Goal: Information Seeking & Learning: Learn about a topic

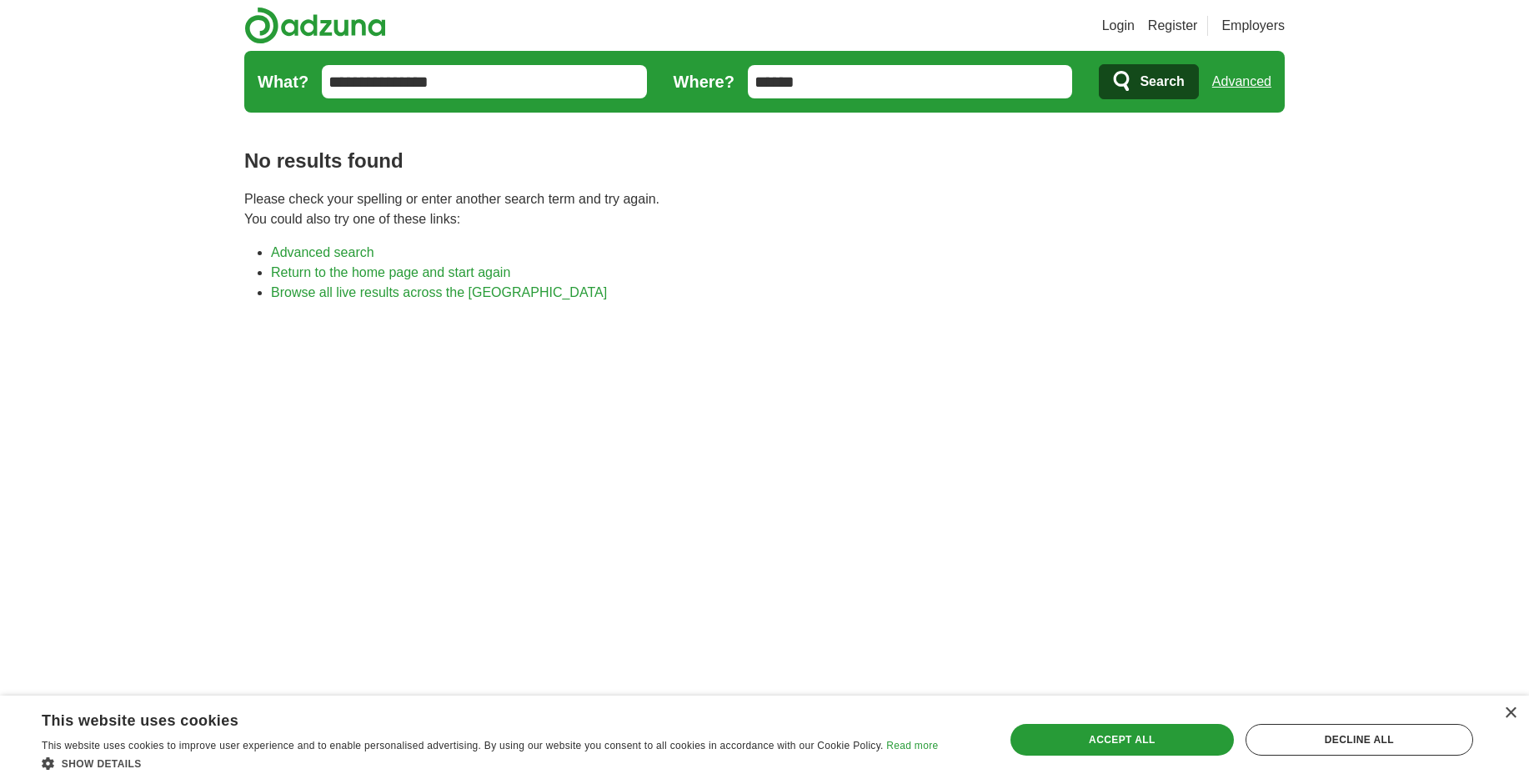
drag, startPoint x: 843, startPoint y: 88, endPoint x: 672, endPoint y: 48, distance: 175.6
click at [672, 48] on header "Login Register Employers job, company, title Salary Salary Select a salary rang…" at bounding box center [764, 59] width 1040 height 119
type input "*"
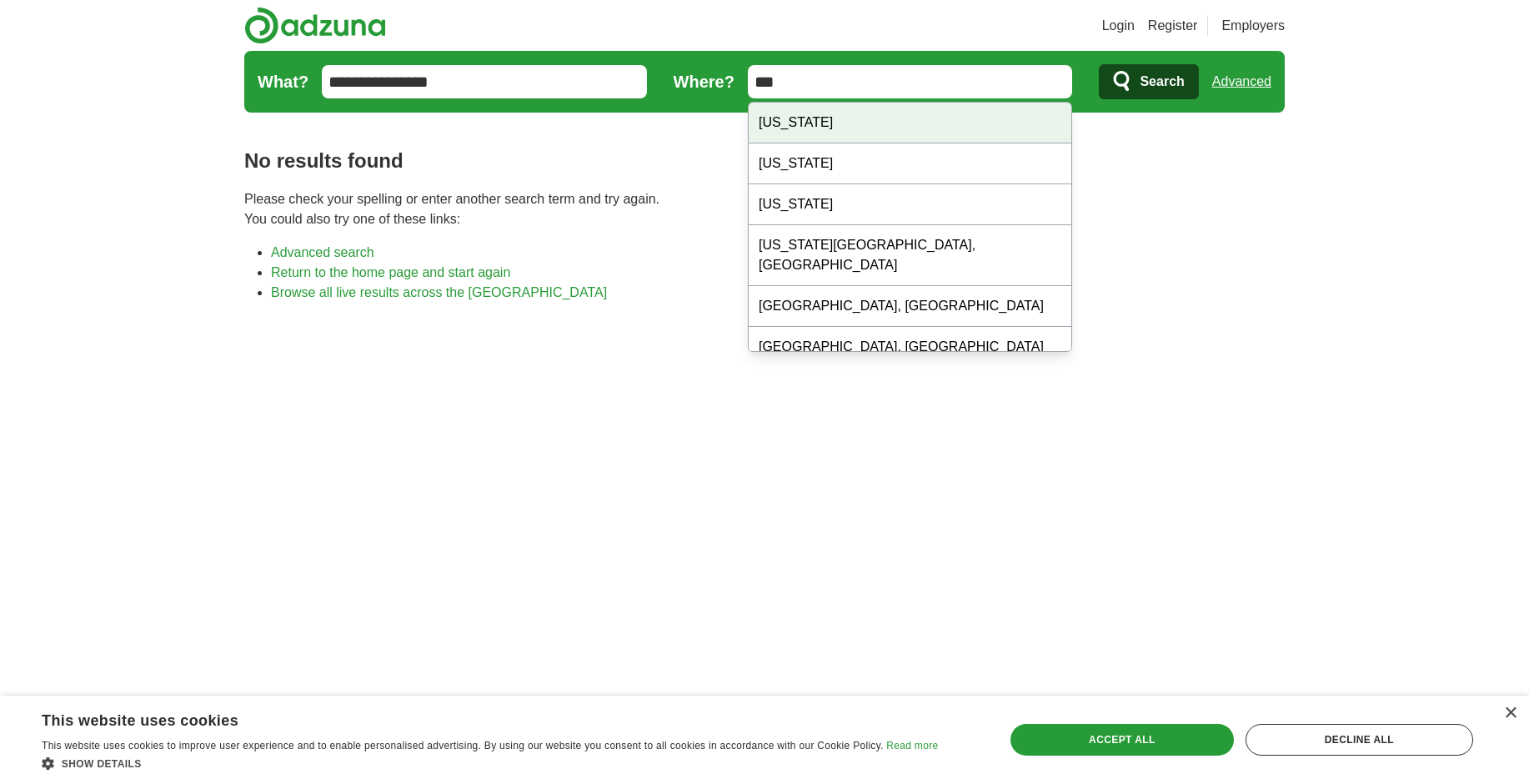
click at [837, 130] on div "[US_STATE]" at bounding box center [911, 123] width 324 height 41
type input "**********"
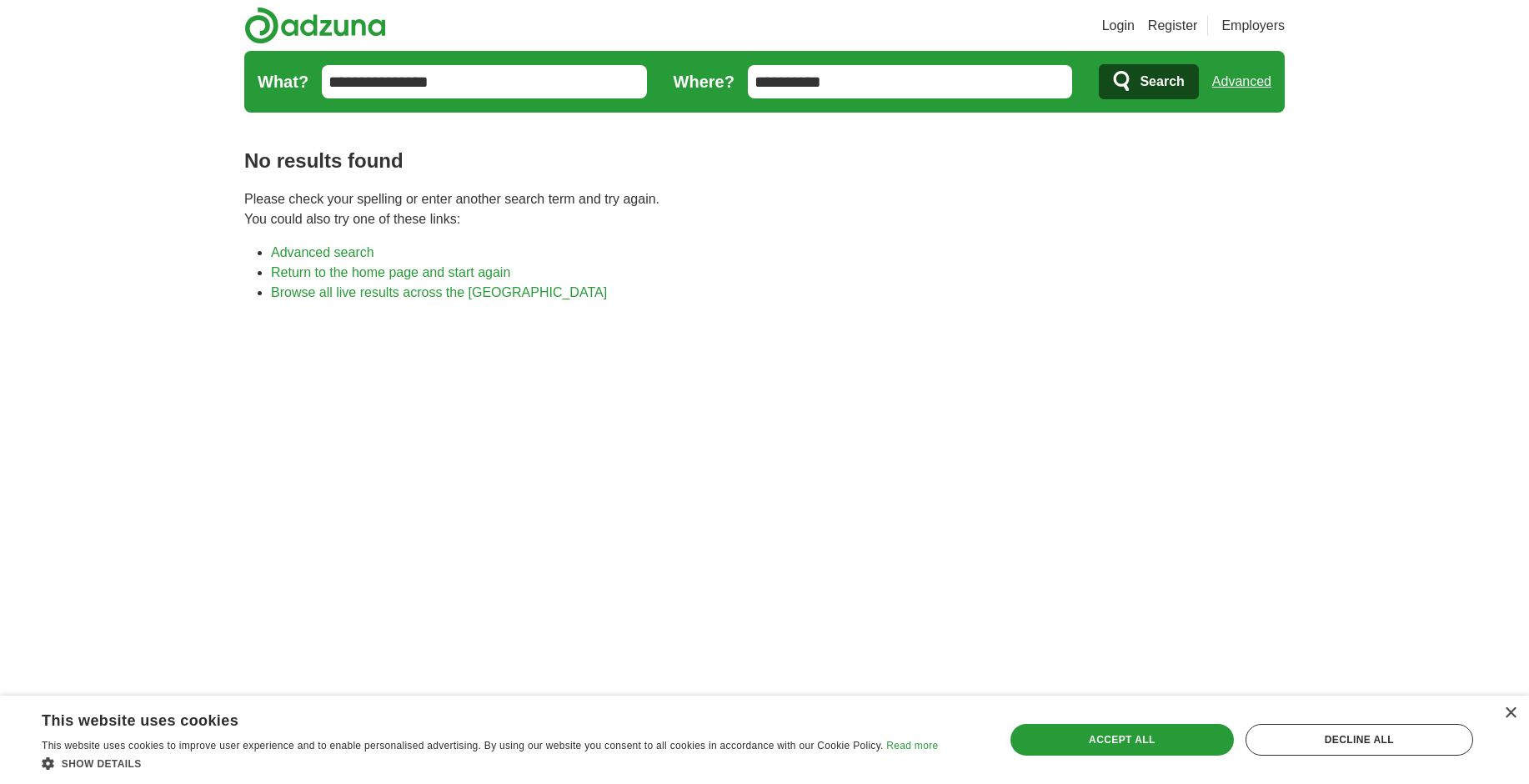
click at [1136, 86] on button "Search" at bounding box center [1149, 82] width 99 height 35
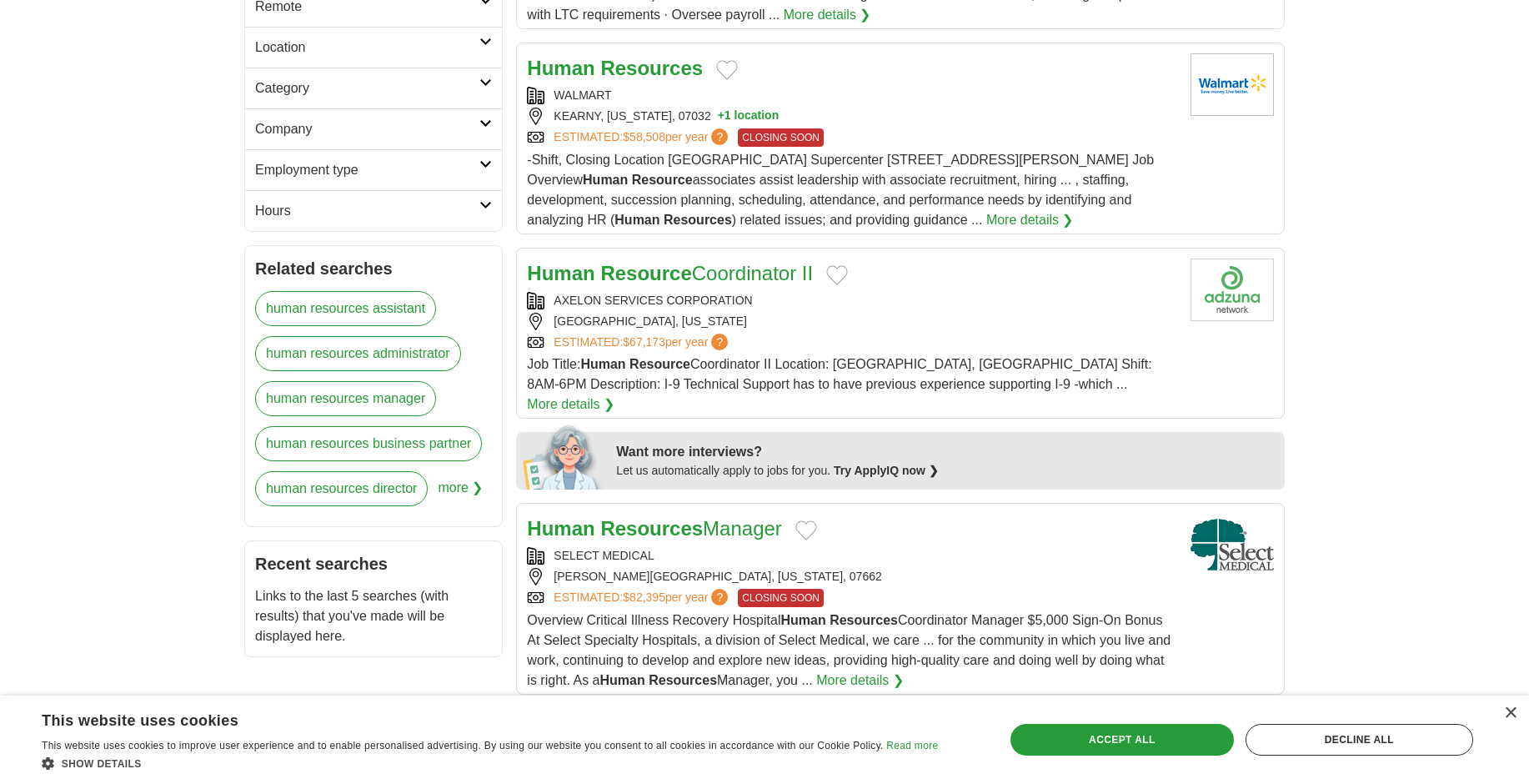
scroll to position [500, 0]
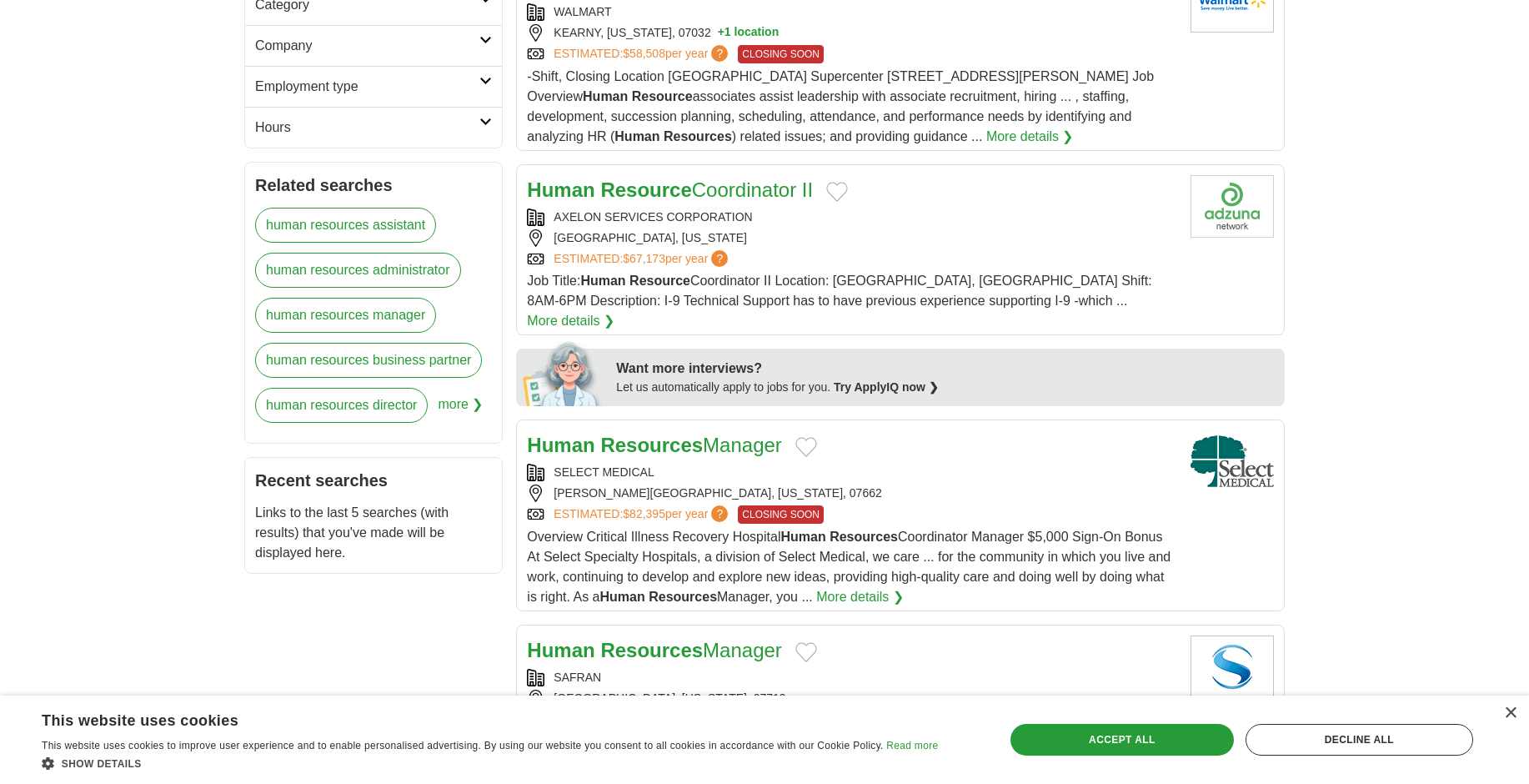
click at [614, 486] on div "Human Resources Manager SELECT MEDICAL ROCHELLE PARK, NEW JERSEY, 07662 ESTIMAT…" at bounding box center [851, 518] width 650 height 176
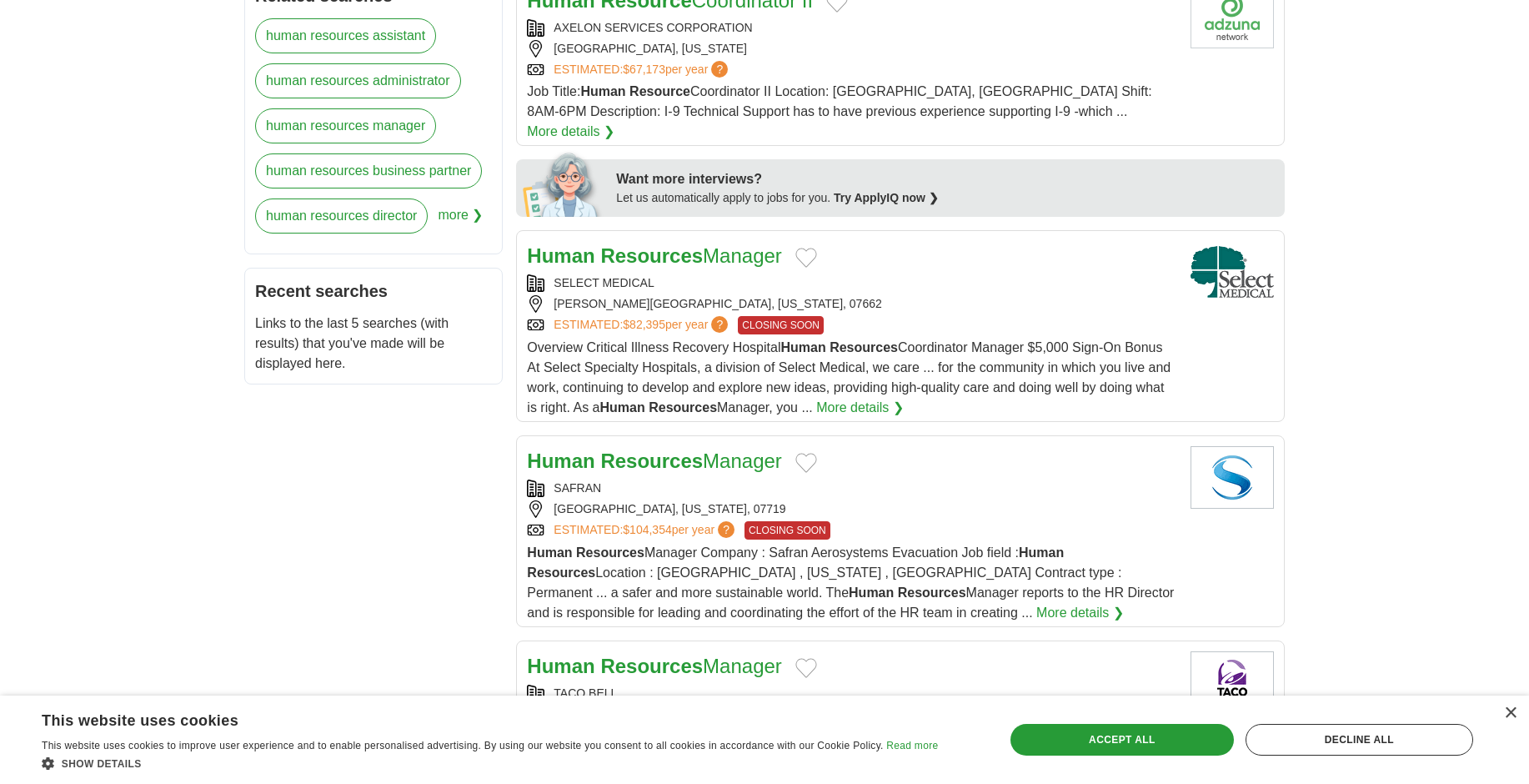
scroll to position [751, 0]
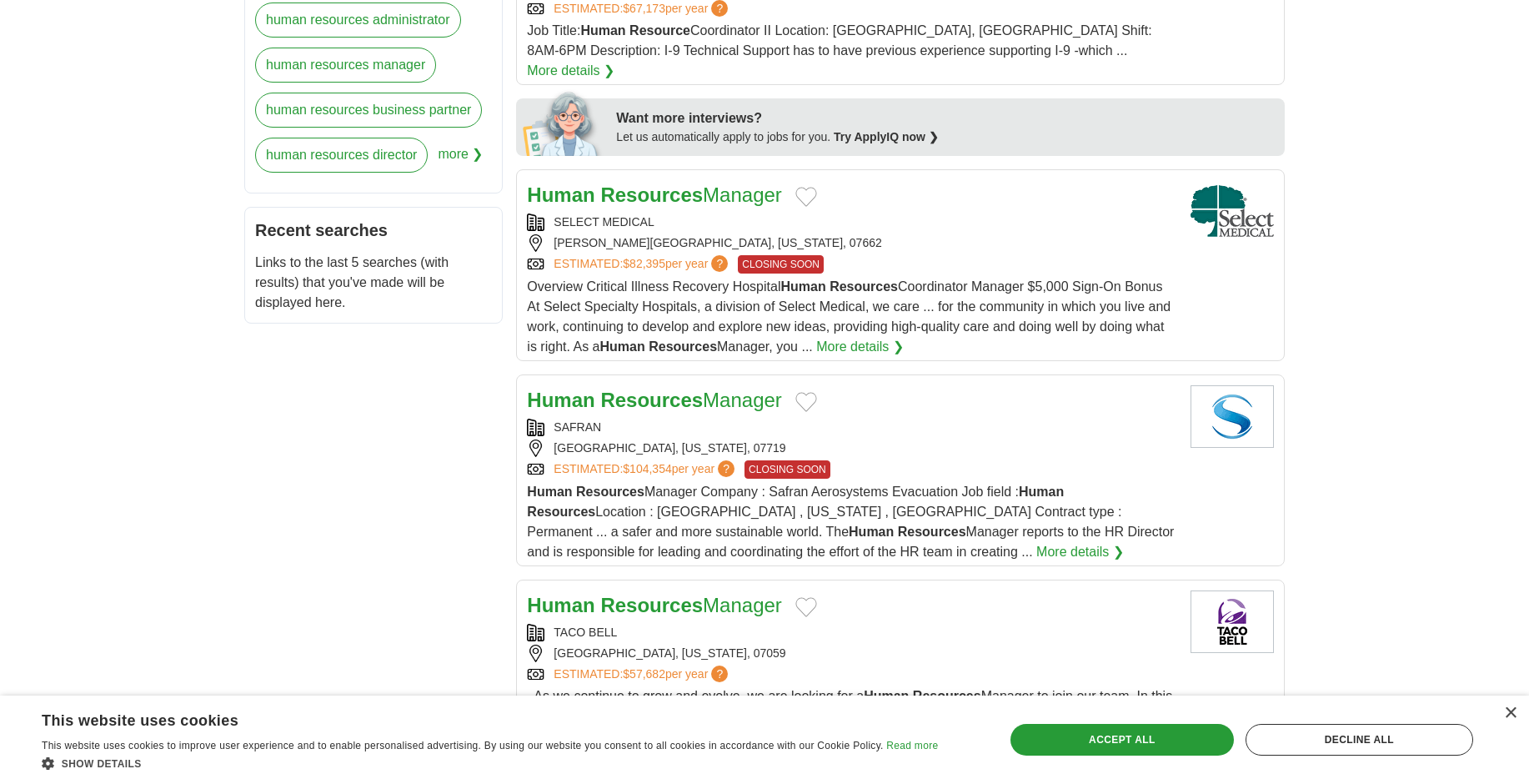
click at [953, 460] on div "ESTIMATED: $104,354 per year ? CLOSING SOON" at bounding box center [851, 469] width 650 height 19
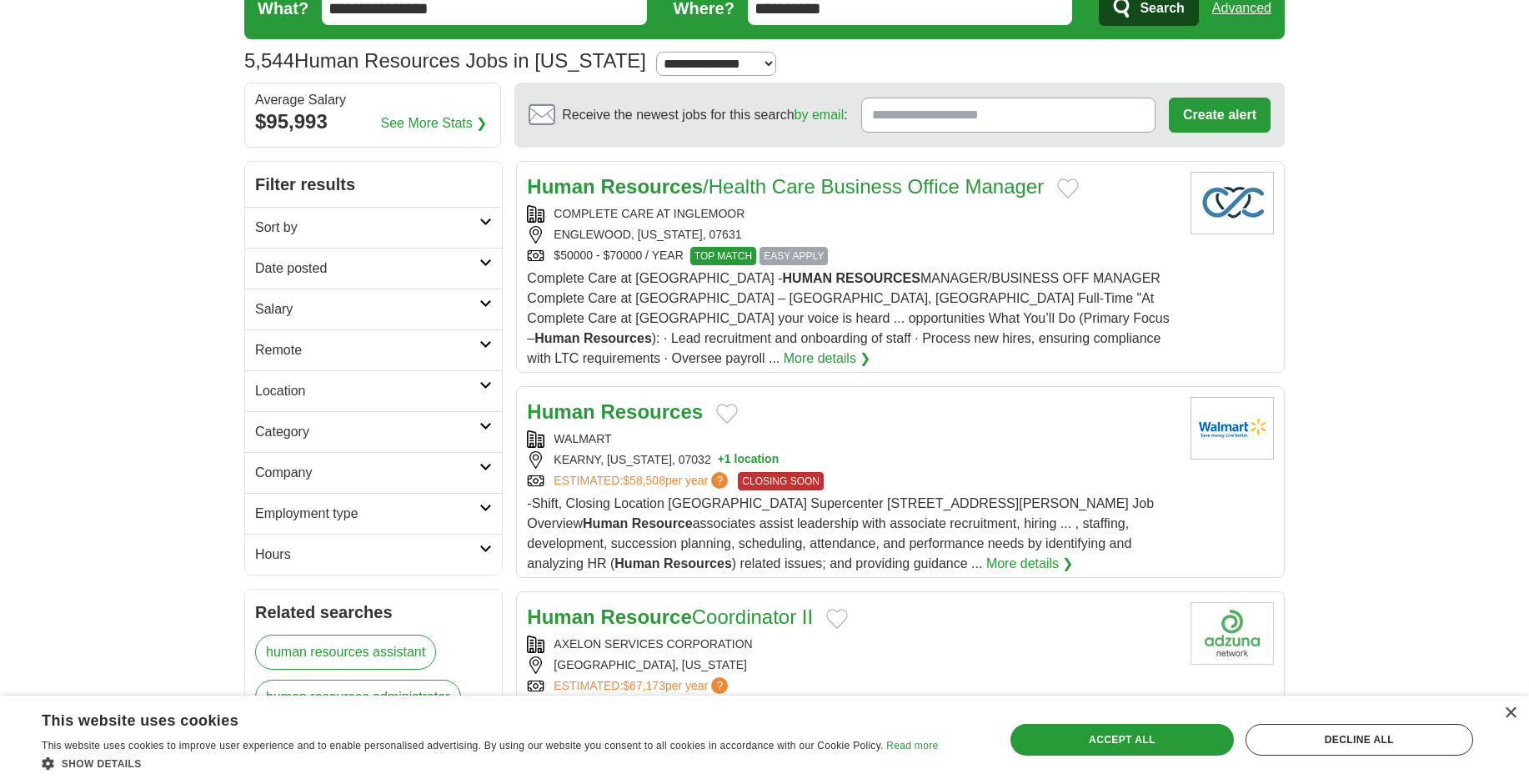
scroll to position [0, 0]
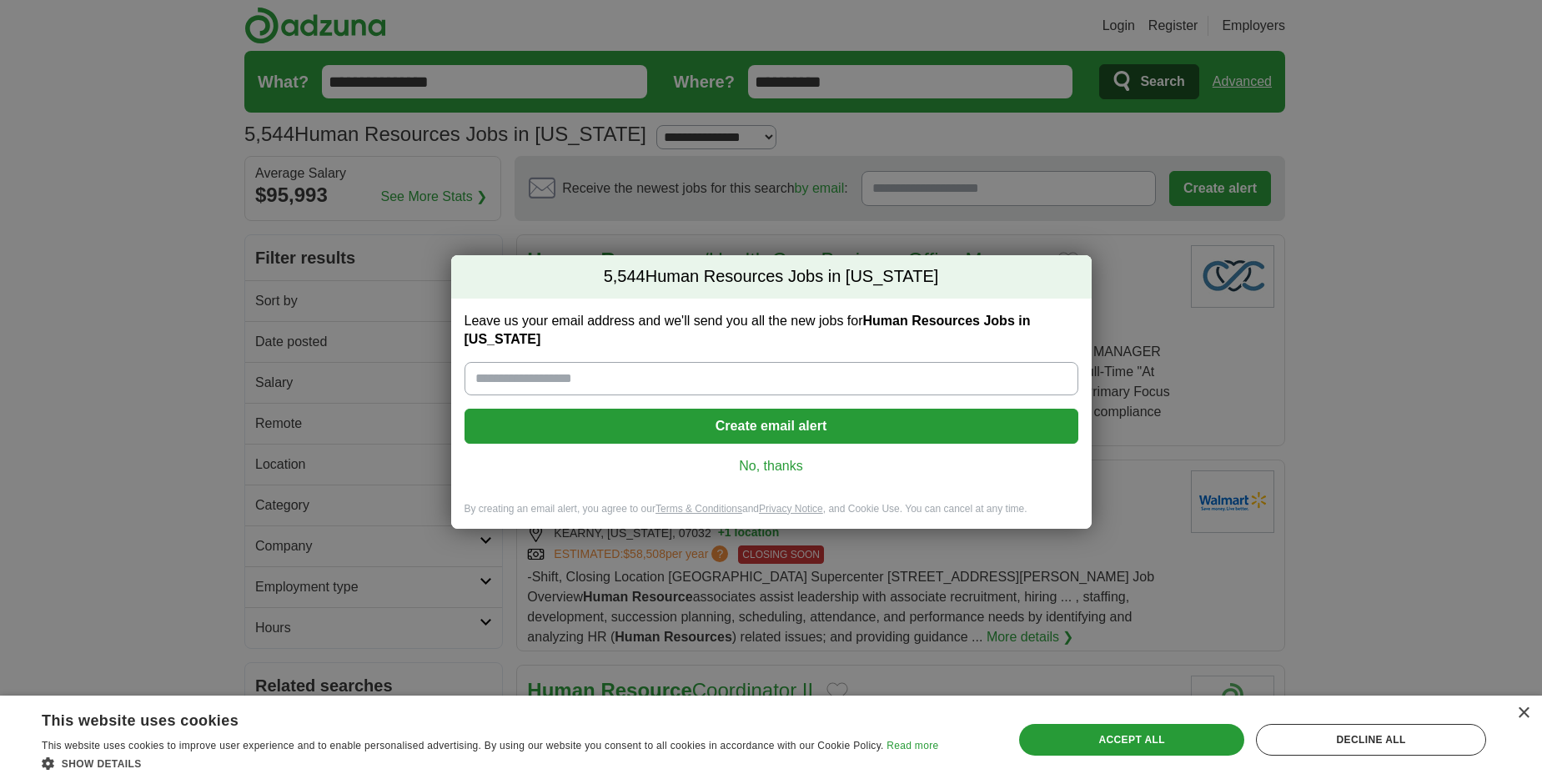
click at [480, 373] on input "Leave us your email address and we'll send you all the new jobs for Human Resou…" at bounding box center [771, 378] width 613 height 33
type input "**********"
click at [773, 426] on button "Create email alert" at bounding box center [771, 426] width 613 height 35
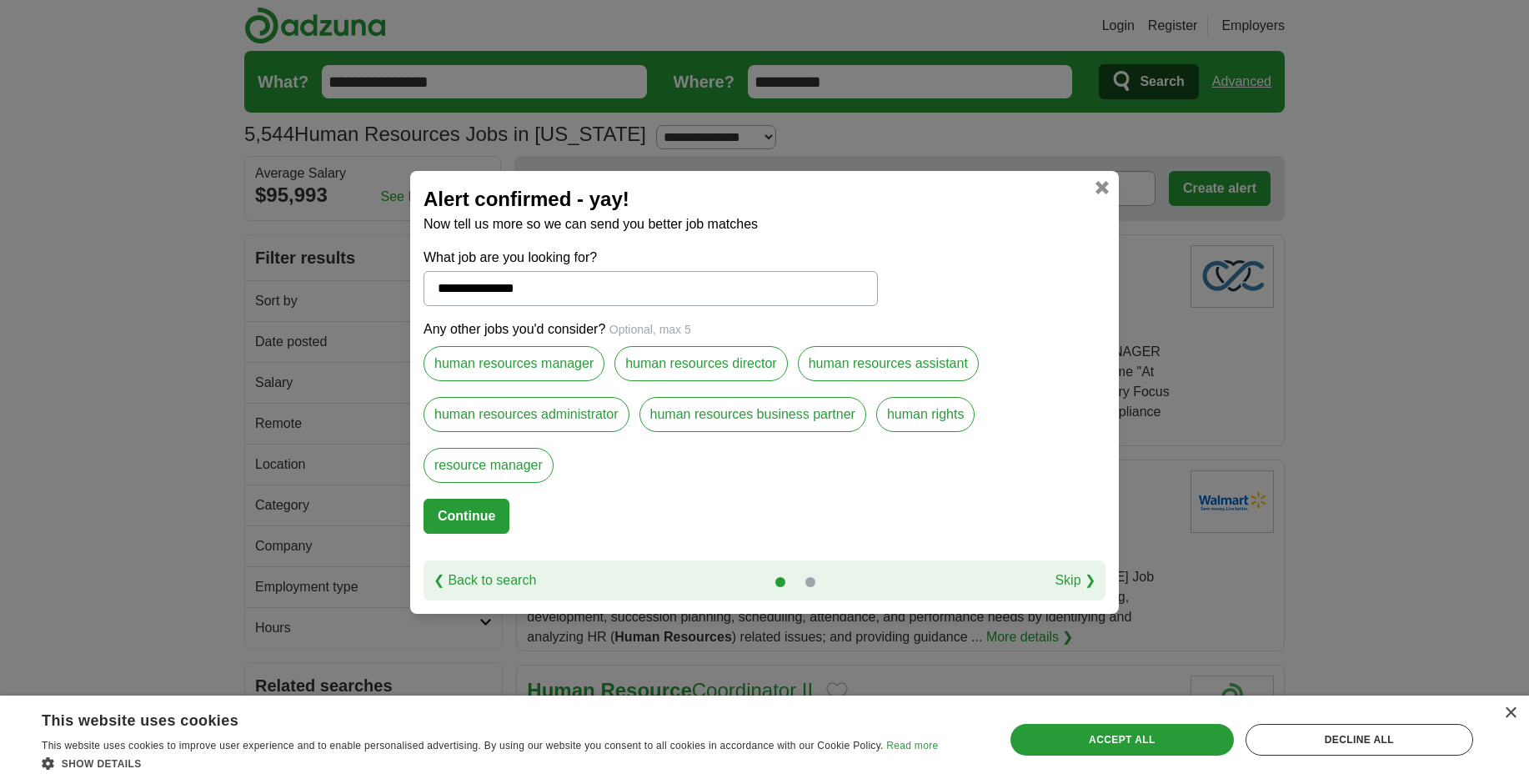
click at [567, 368] on label "human resources manager" at bounding box center [514, 364] width 181 height 35
click at [560, 410] on label "human resources administrator" at bounding box center [526, 414] width 206 height 35
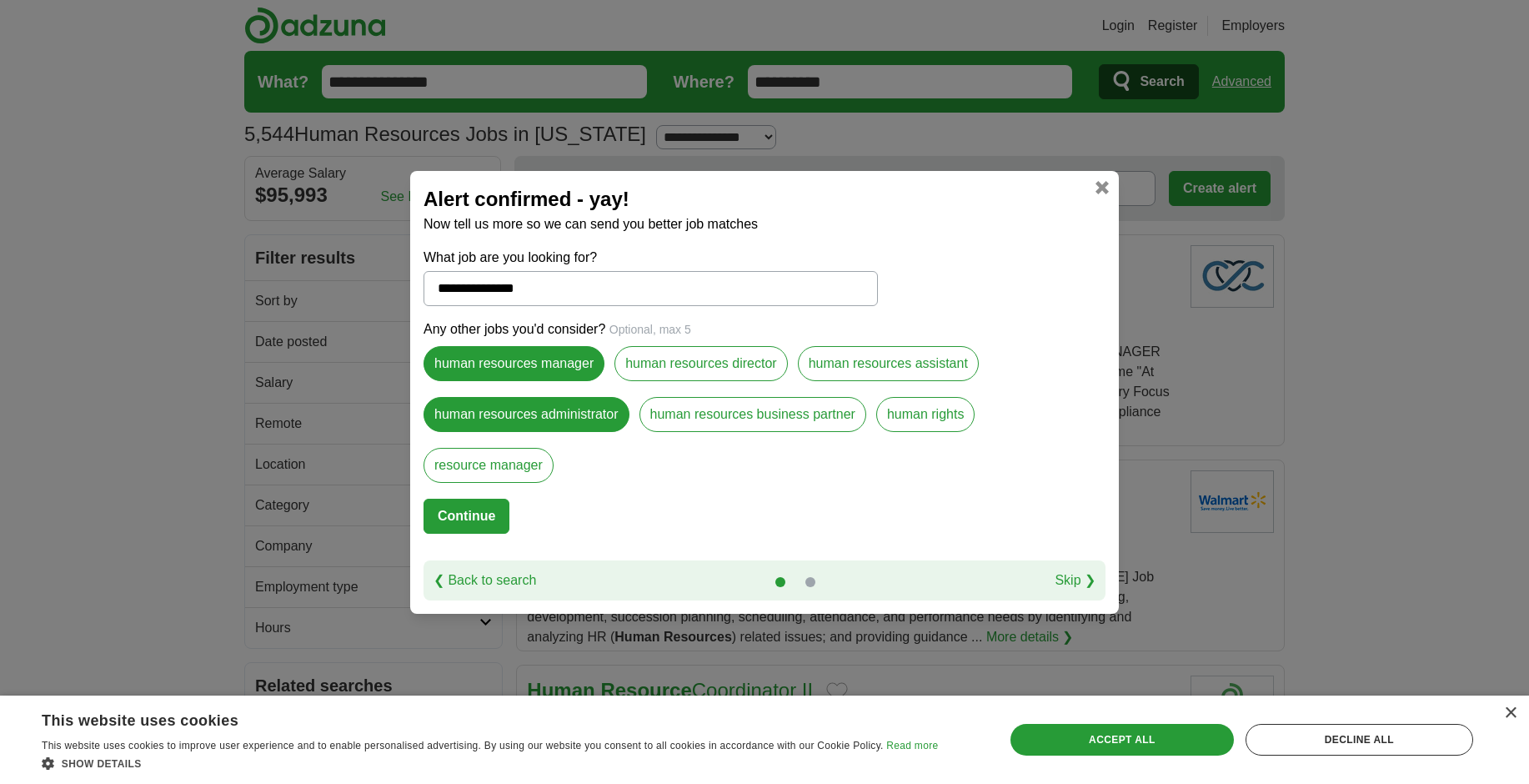
click at [476, 501] on button "Continue" at bounding box center [466, 516] width 86 height 35
select select "*"
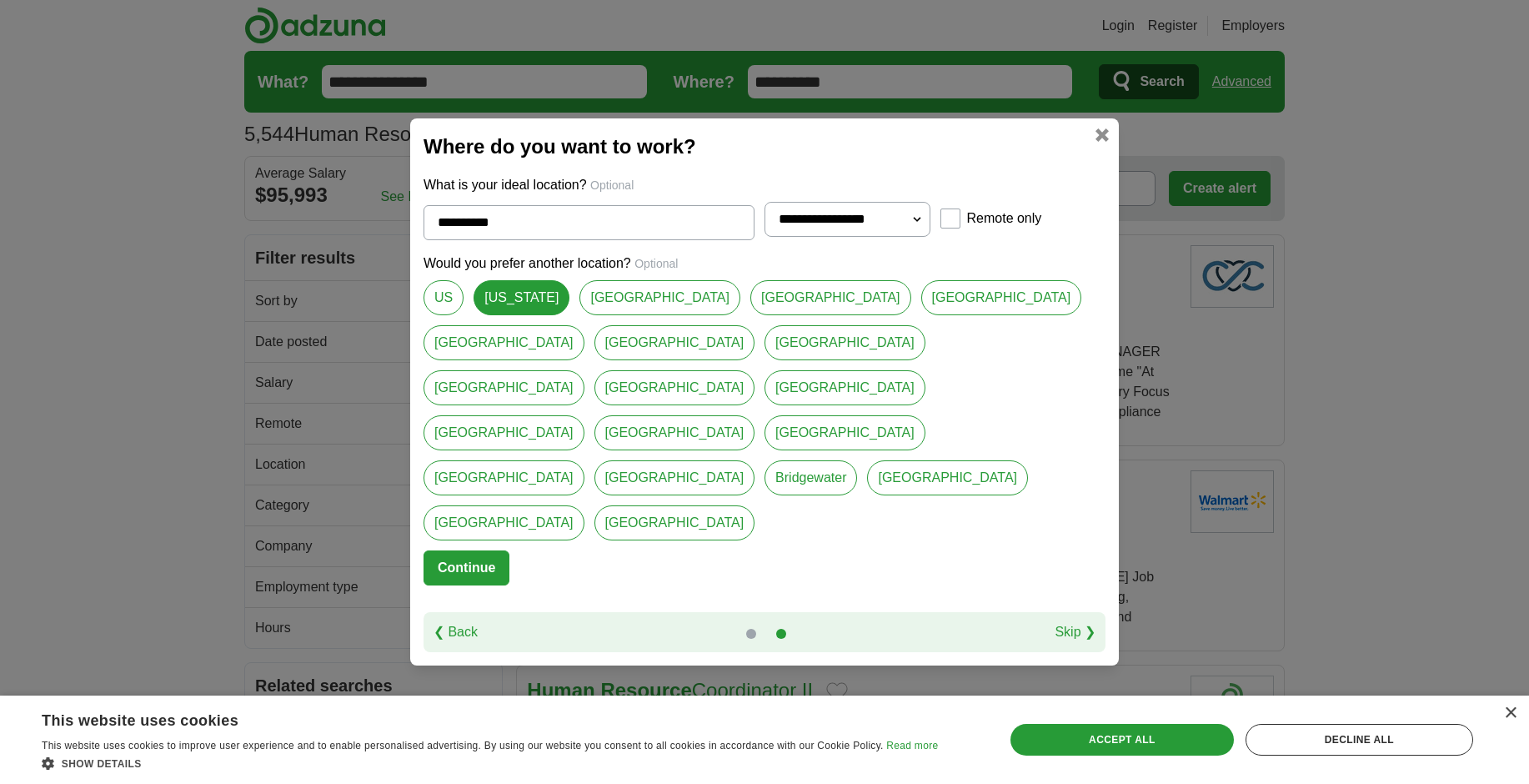
click at [447, 315] on link "US" at bounding box center [443, 297] width 40 height 35
click at [509, 315] on link "[US_STATE]" at bounding box center [522, 297] width 96 height 35
type input "**********"
select select "*"
click at [490, 550] on button "Continue" at bounding box center [466, 568] width 86 height 35
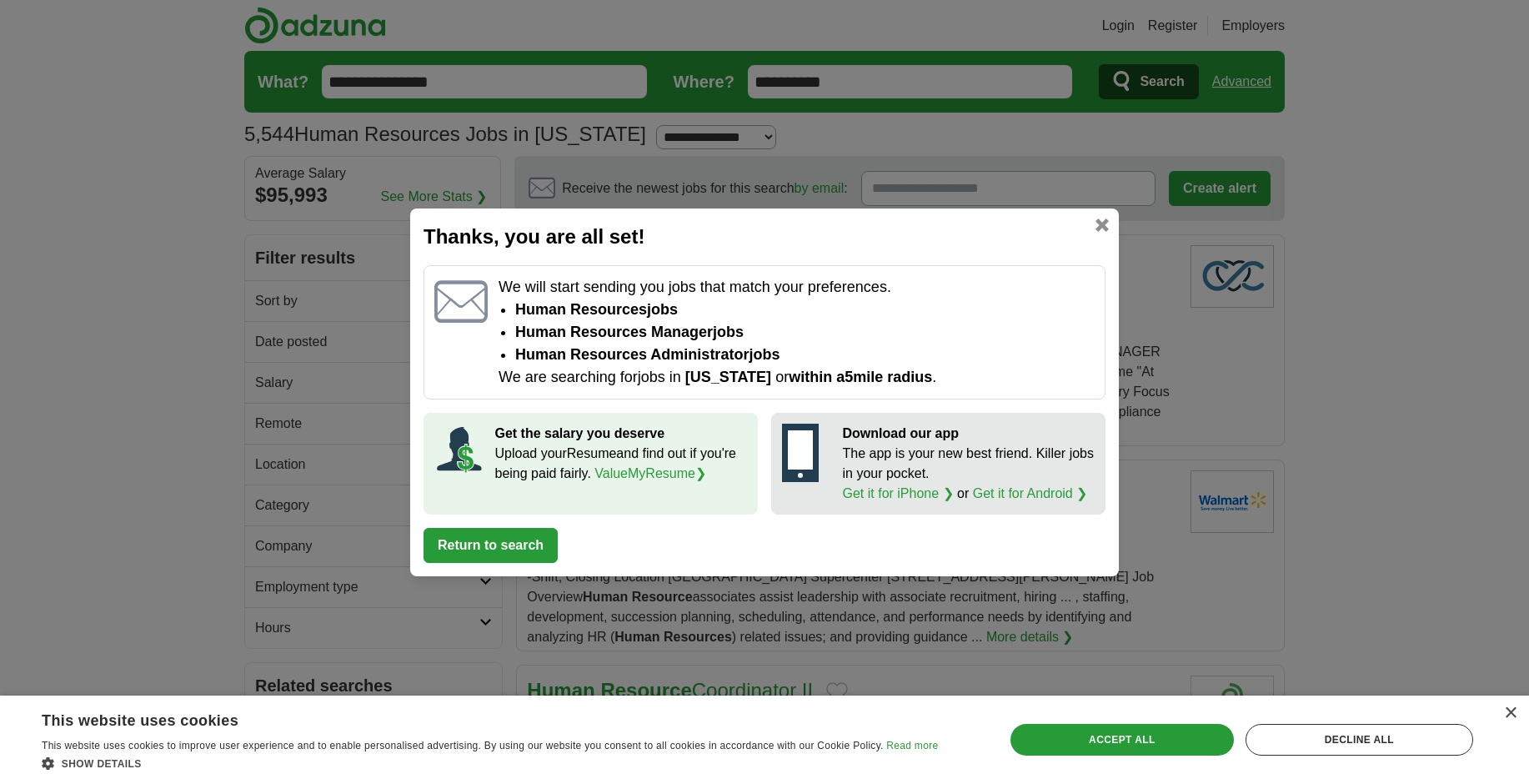
click at [510, 544] on button "Return to search" at bounding box center [490, 545] width 135 height 35
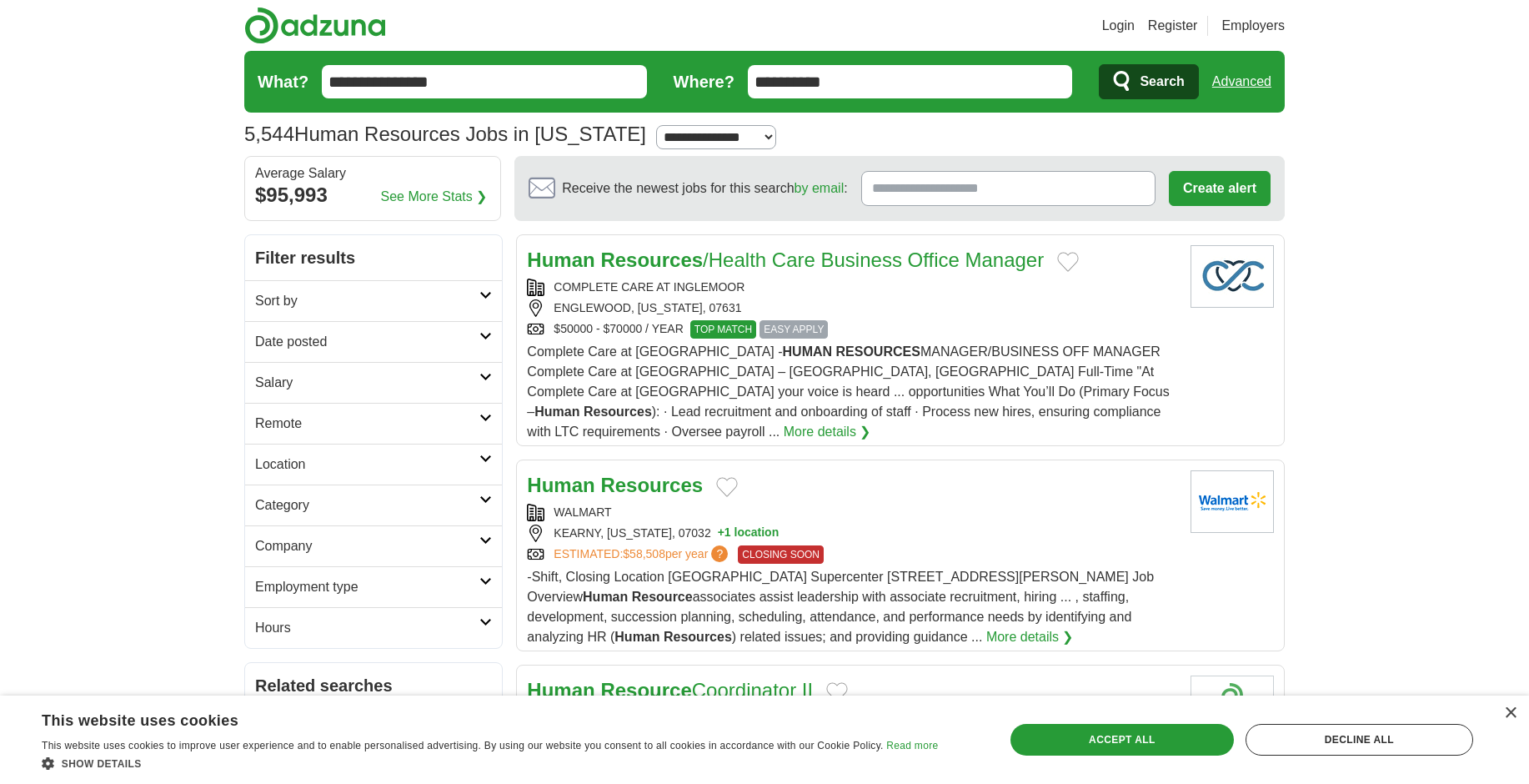
click at [306, 381] on h2 "Salary" at bounding box center [368, 382] width 224 height 20
click at [317, 426] on select "**********" at bounding box center [373, 430] width 237 height 35
select select "*****"
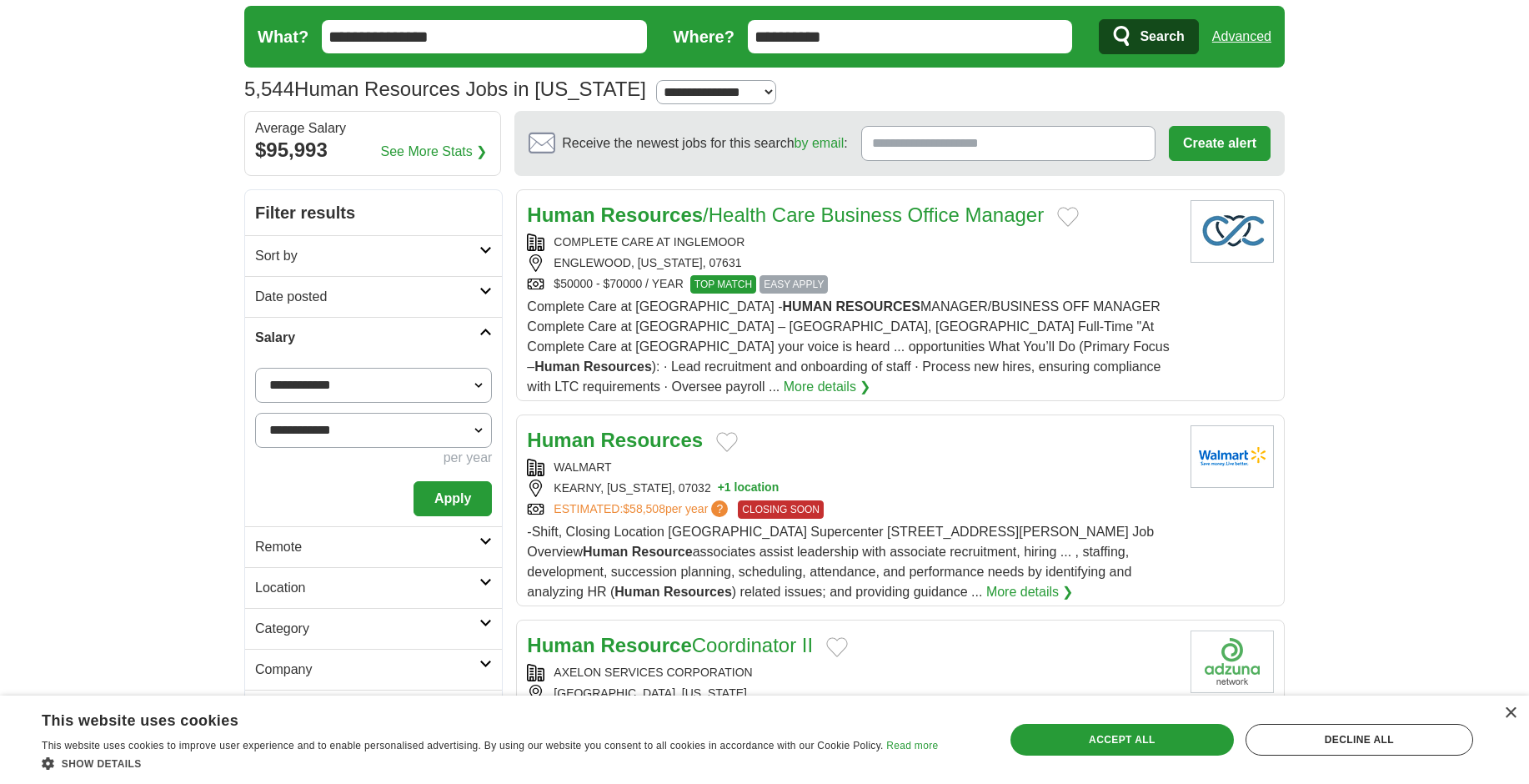
scroll to position [84, 0]
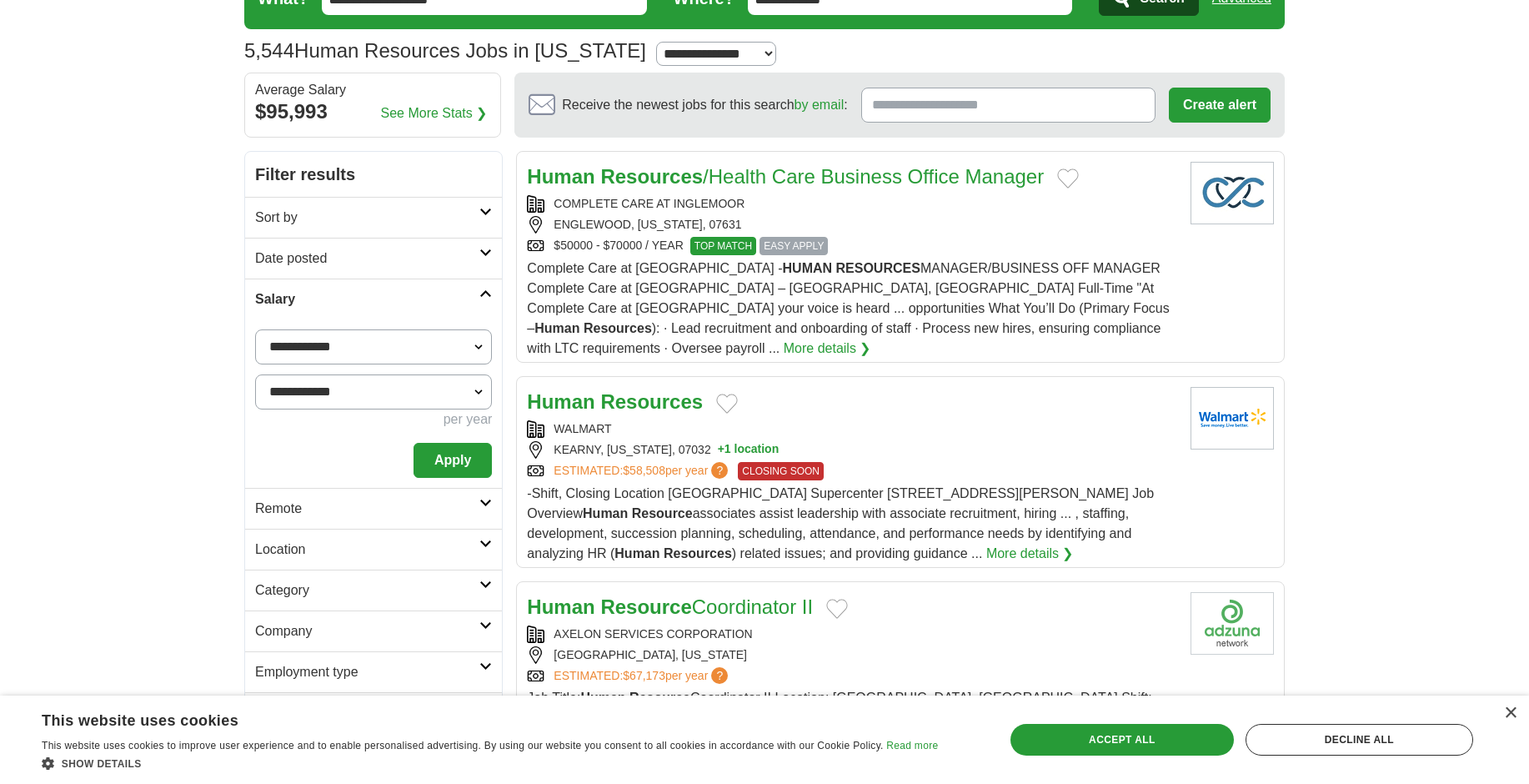
click at [428, 509] on h2 "Remote" at bounding box center [368, 508] width 224 height 20
click at [360, 553] on h2 "Location" at bounding box center [368, 549] width 224 height 20
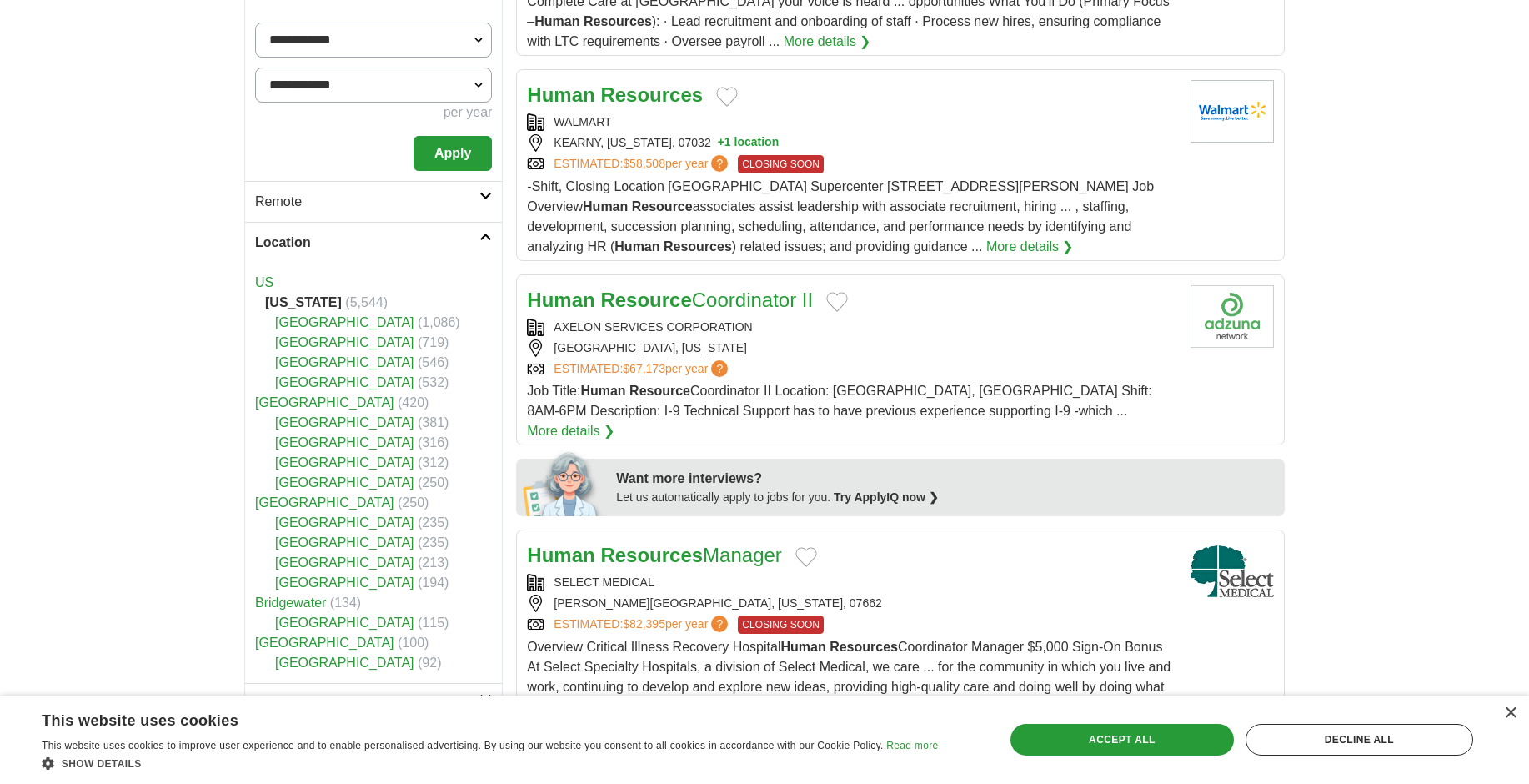
scroll to position [417, 0]
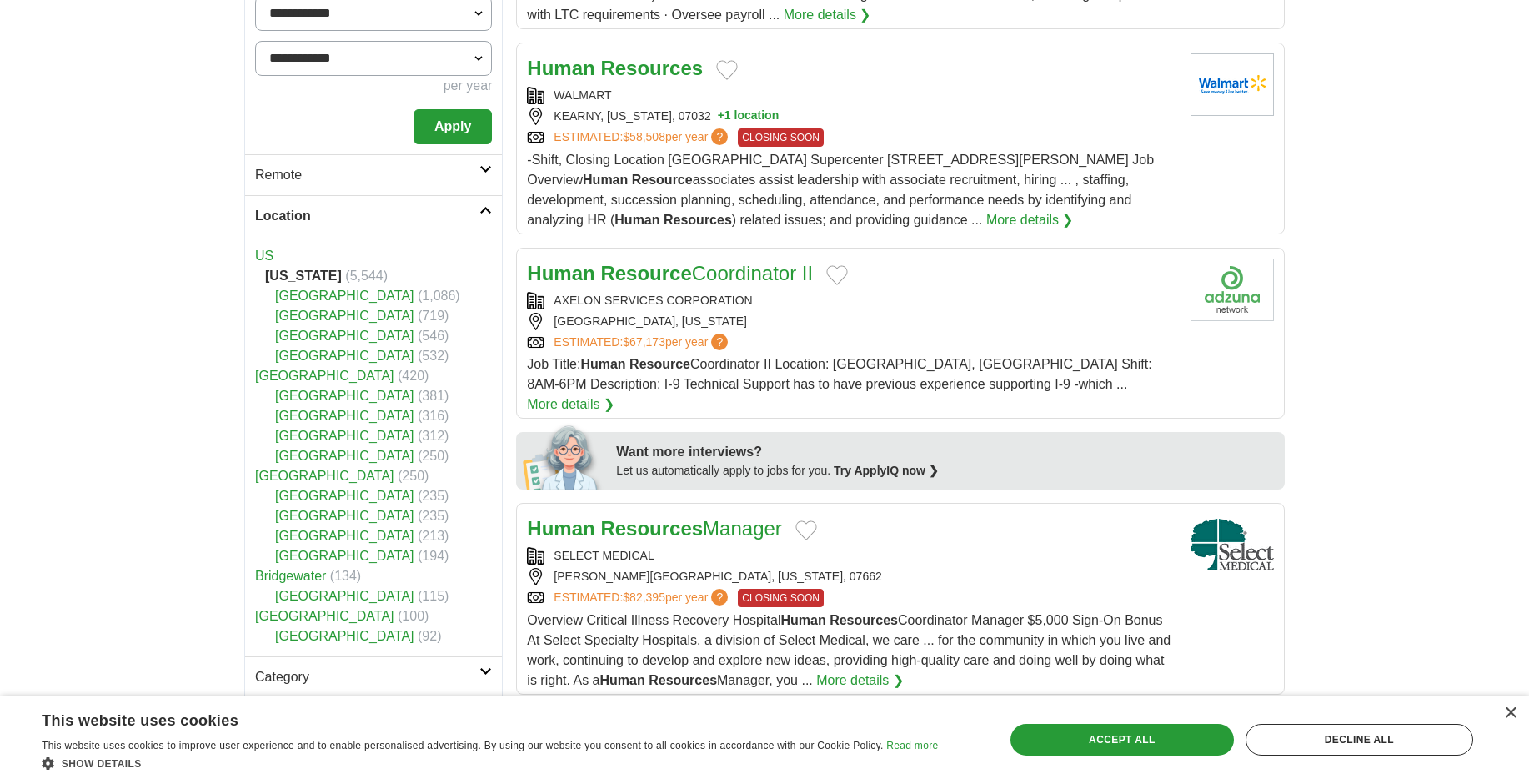
click at [345, 295] on link "[GEOGRAPHIC_DATA]" at bounding box center [344, 295] width 139 height 15
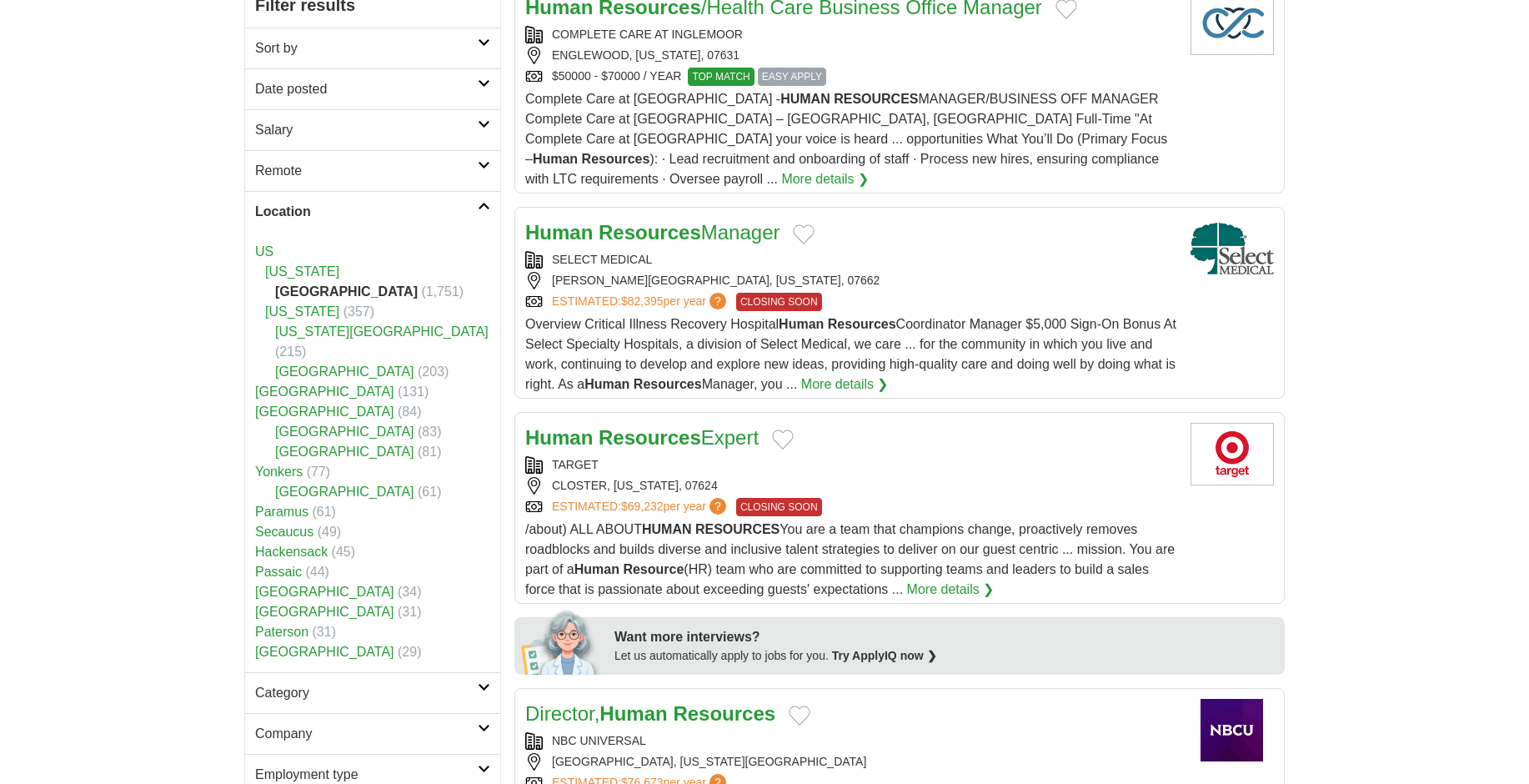
scroll to position [167, 0]
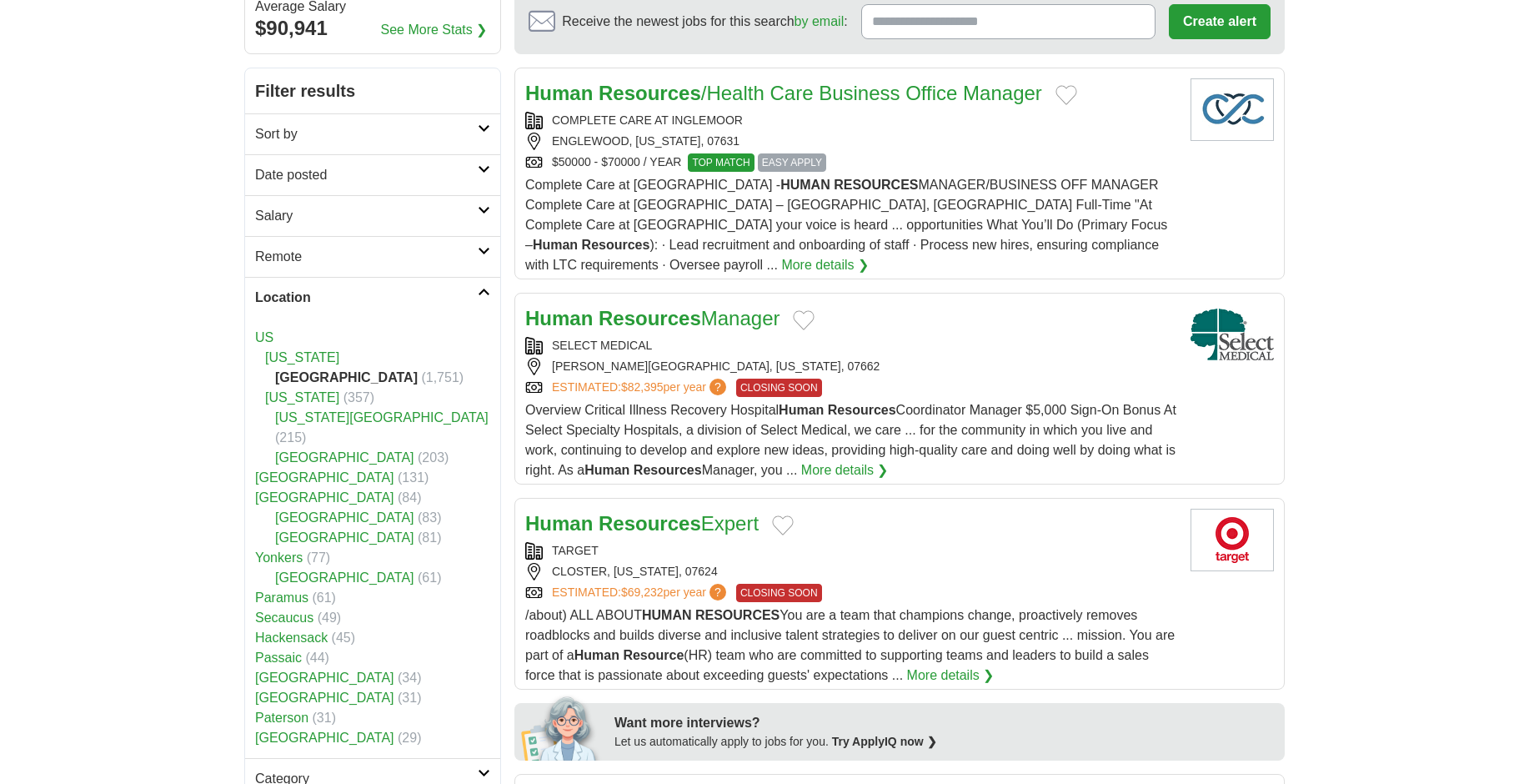
click at [307, 355] on link "[US_STATE]" at bounding box center [302, 357] width 74 height 15
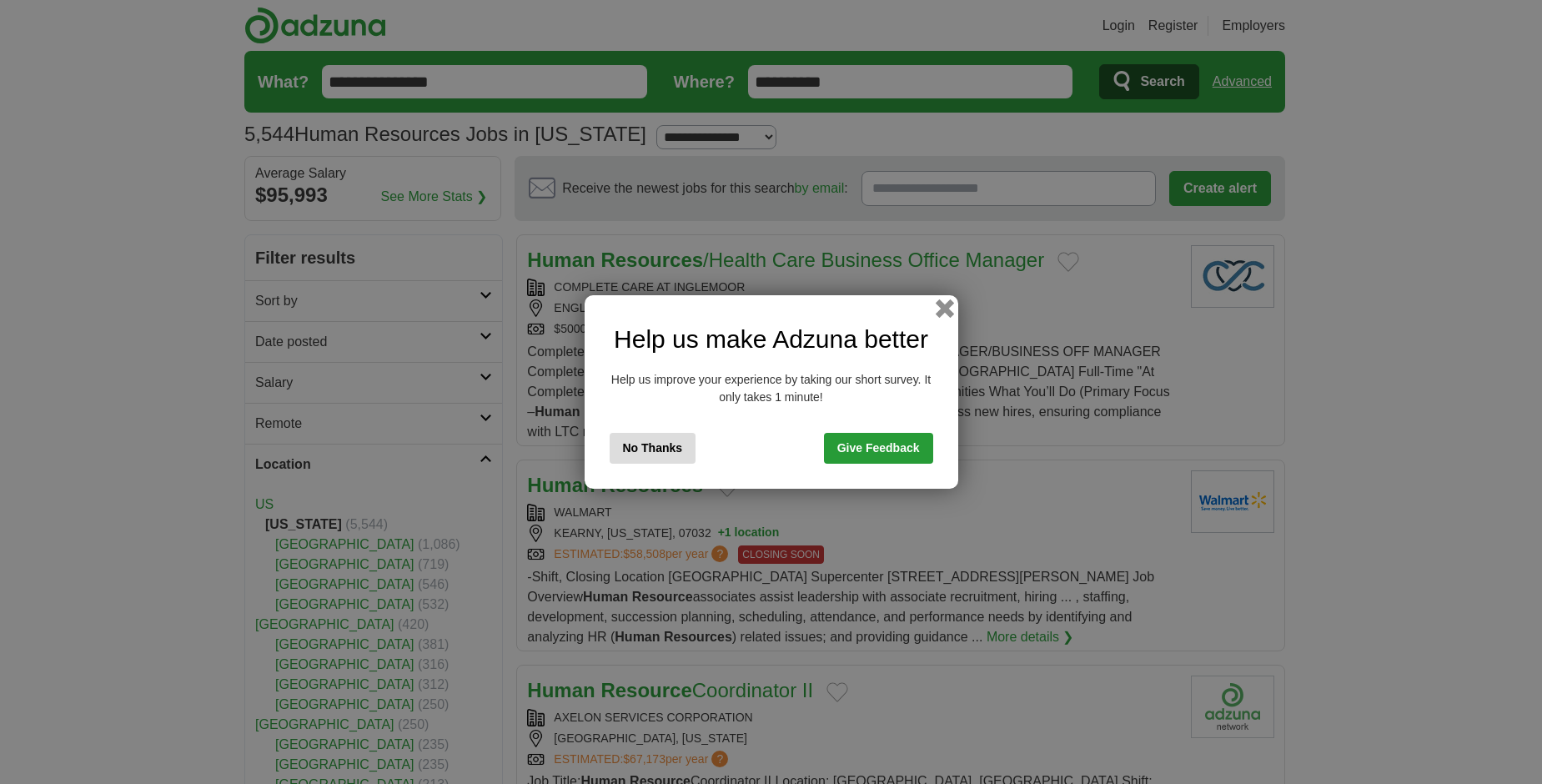
click at [948, 307] on button "button" at bounding box center [943, 308] width 19 height 19
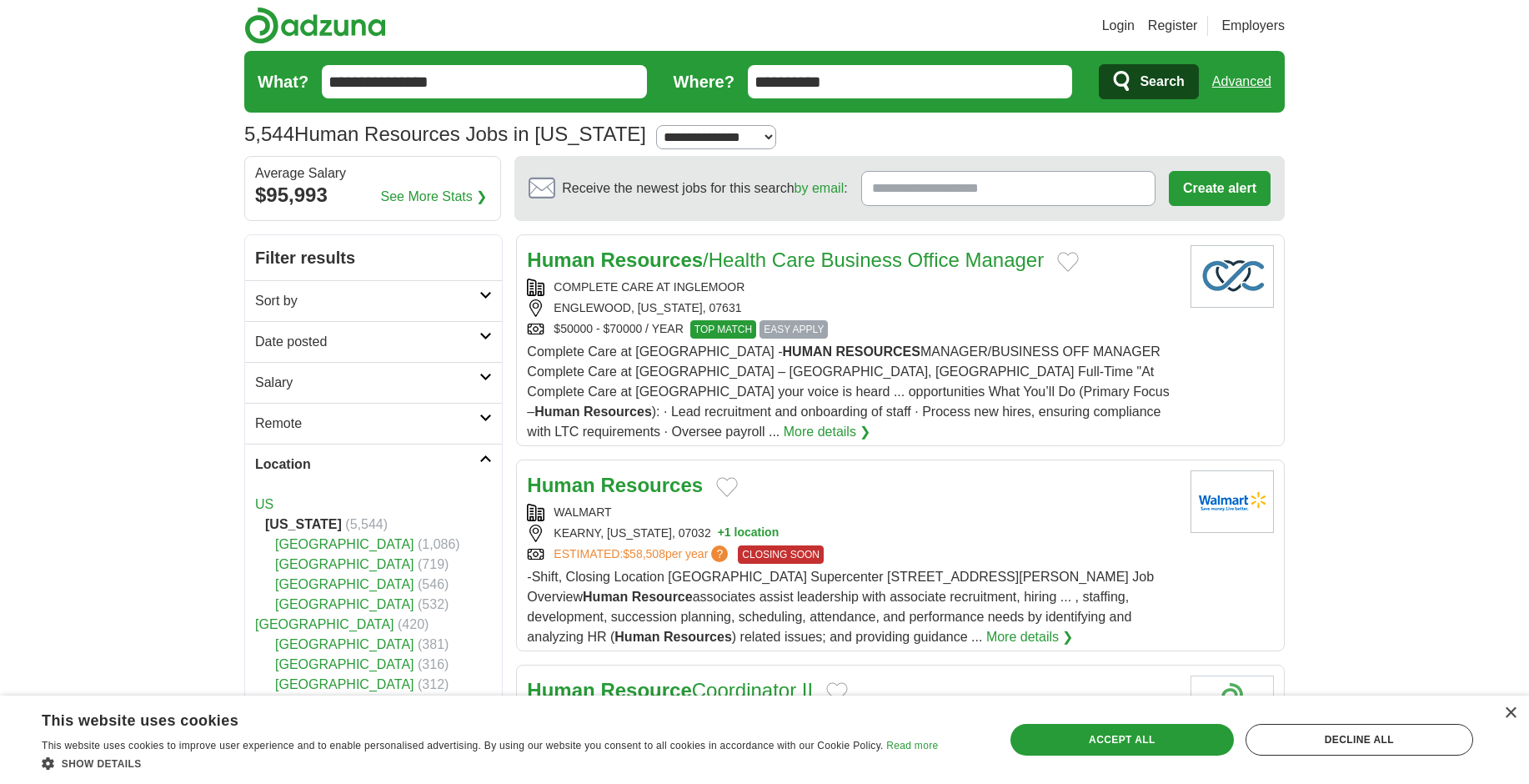
click at [274, 503] on li "US" at bounding box center [373, 504] width 237 height 20
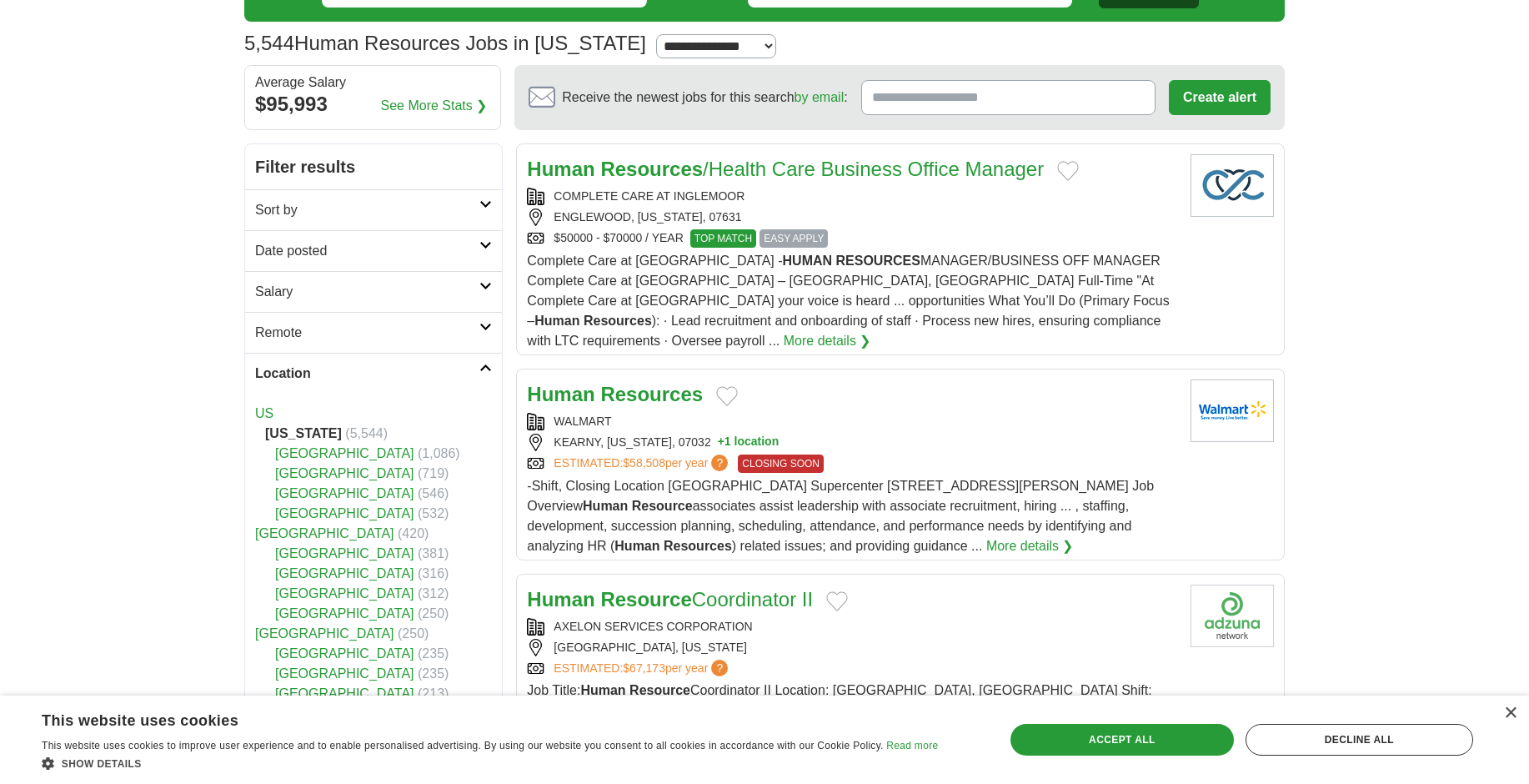
scroll to position [84, 0]
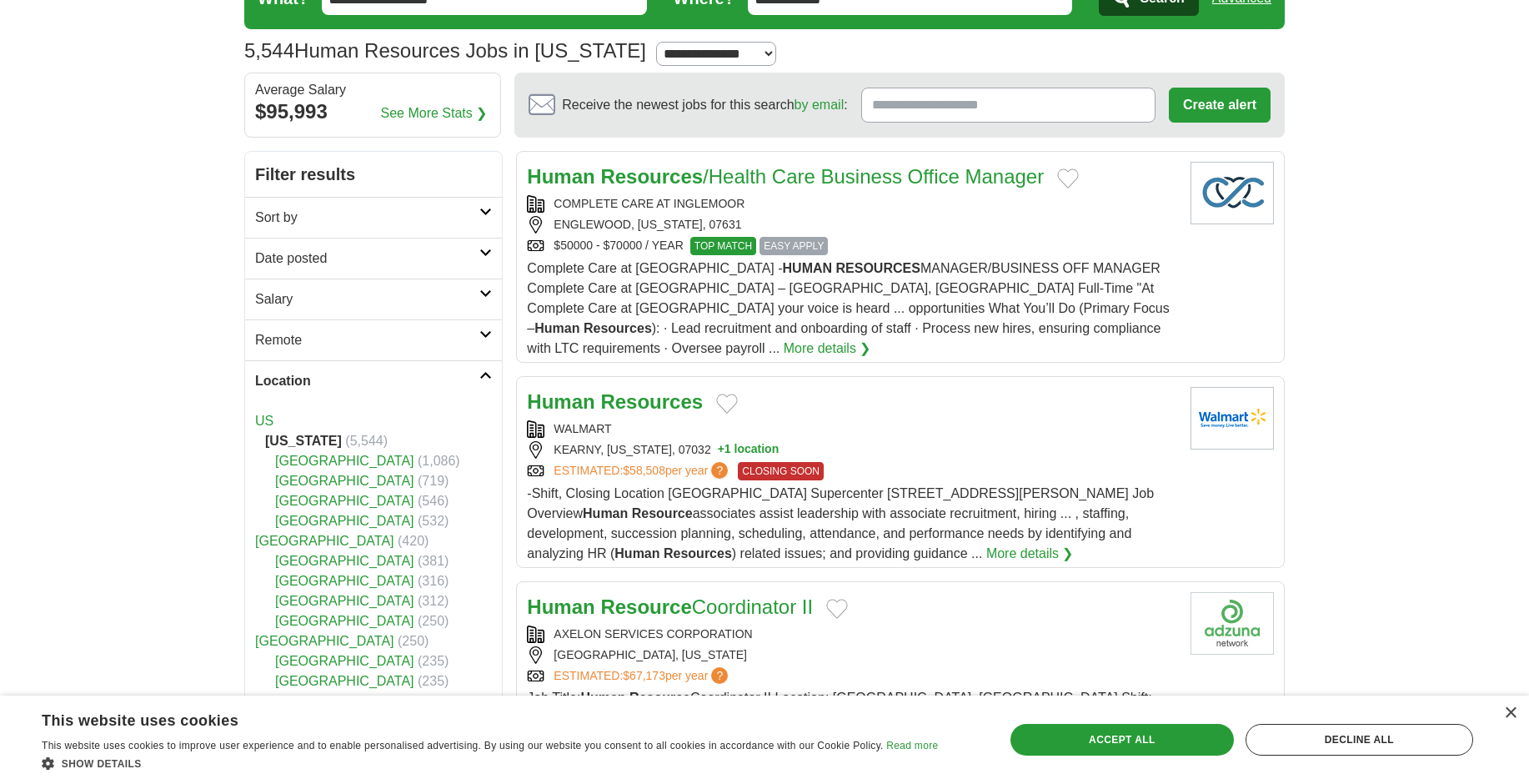
click at [271, 423] on link "US" at bounding box center [264, 420] width 19 height 15
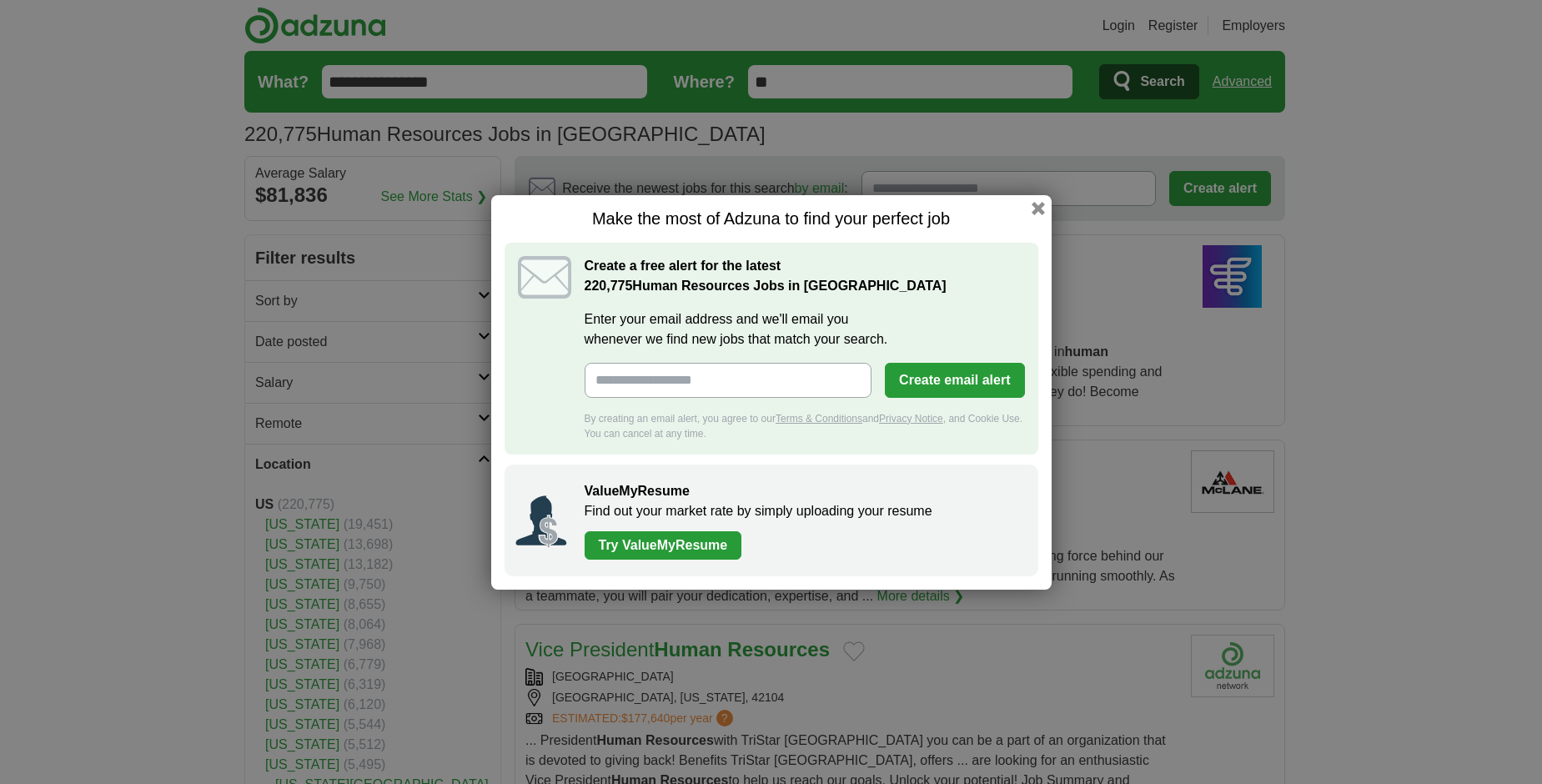
click at [1047, 206] on div "Make the most of Adzuna to find your perfect job Create a free alert for the la…" at bounding box center [771, 392] width 561 height 394
click at [1036, 206] on button "button" at bounding box center [1037, 207] width 19 height 19
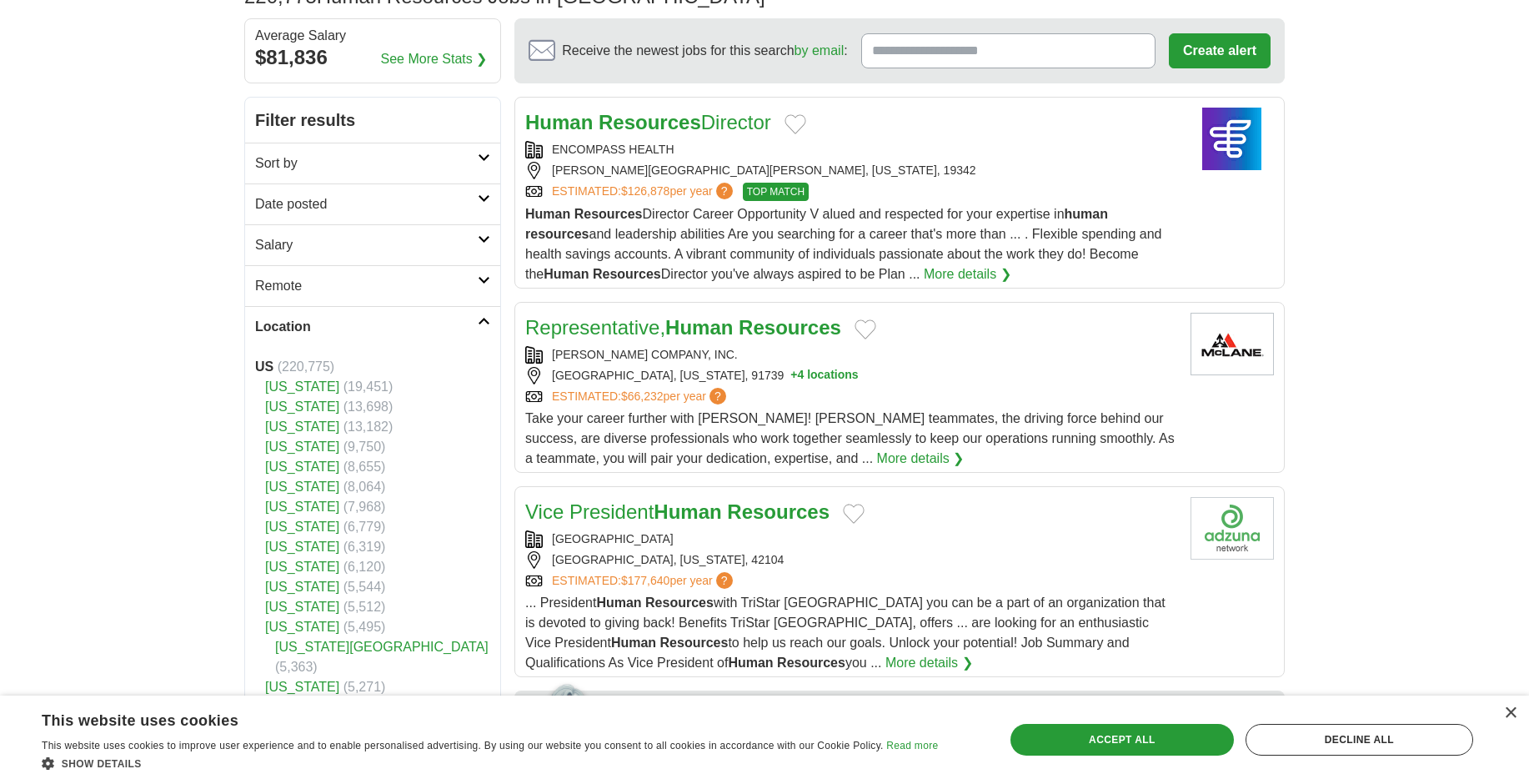
scroll to position [167, 0]
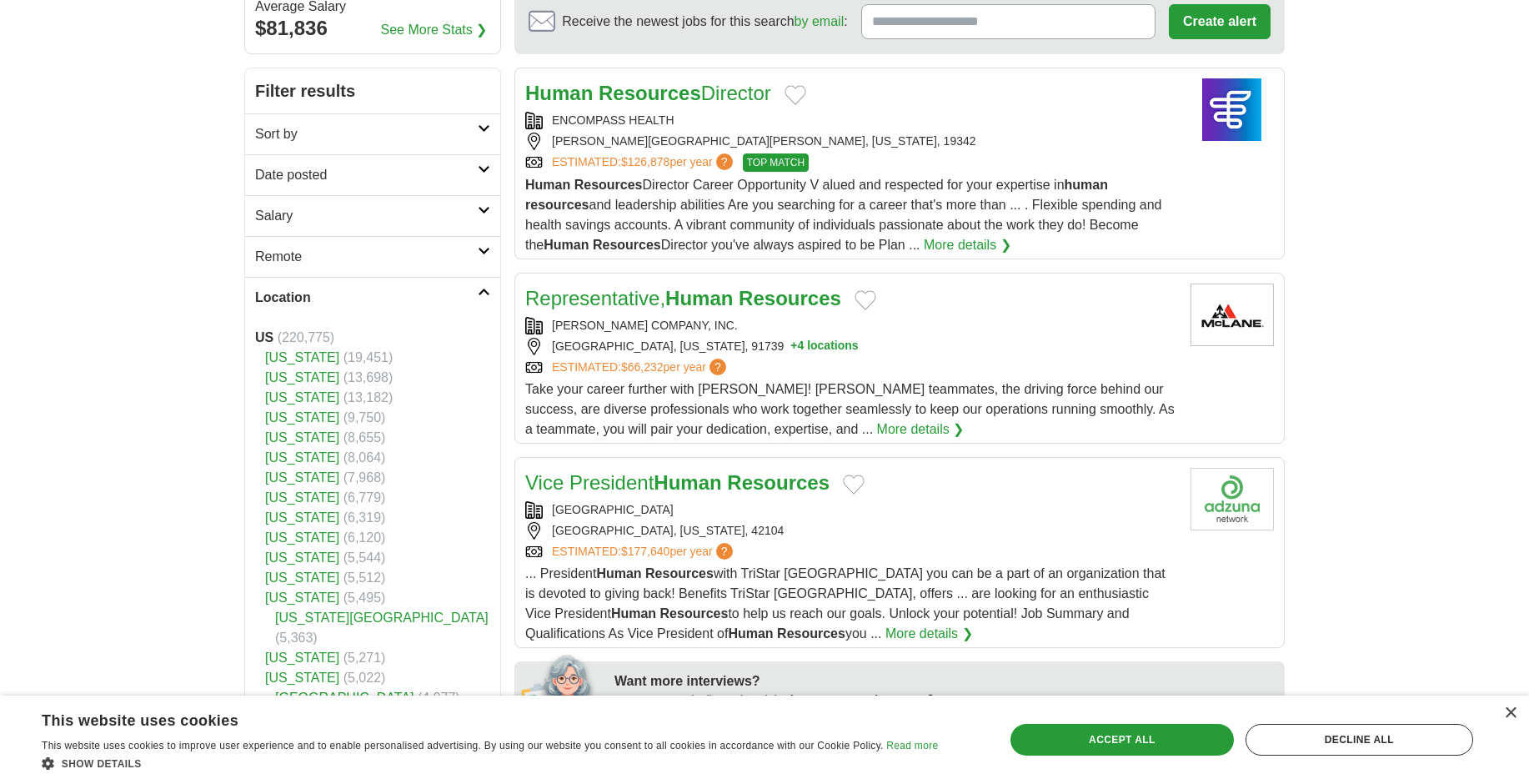
click at [306, 555] on link "[US_STATE]" at bounding box center [302, 557] width 74 height 15
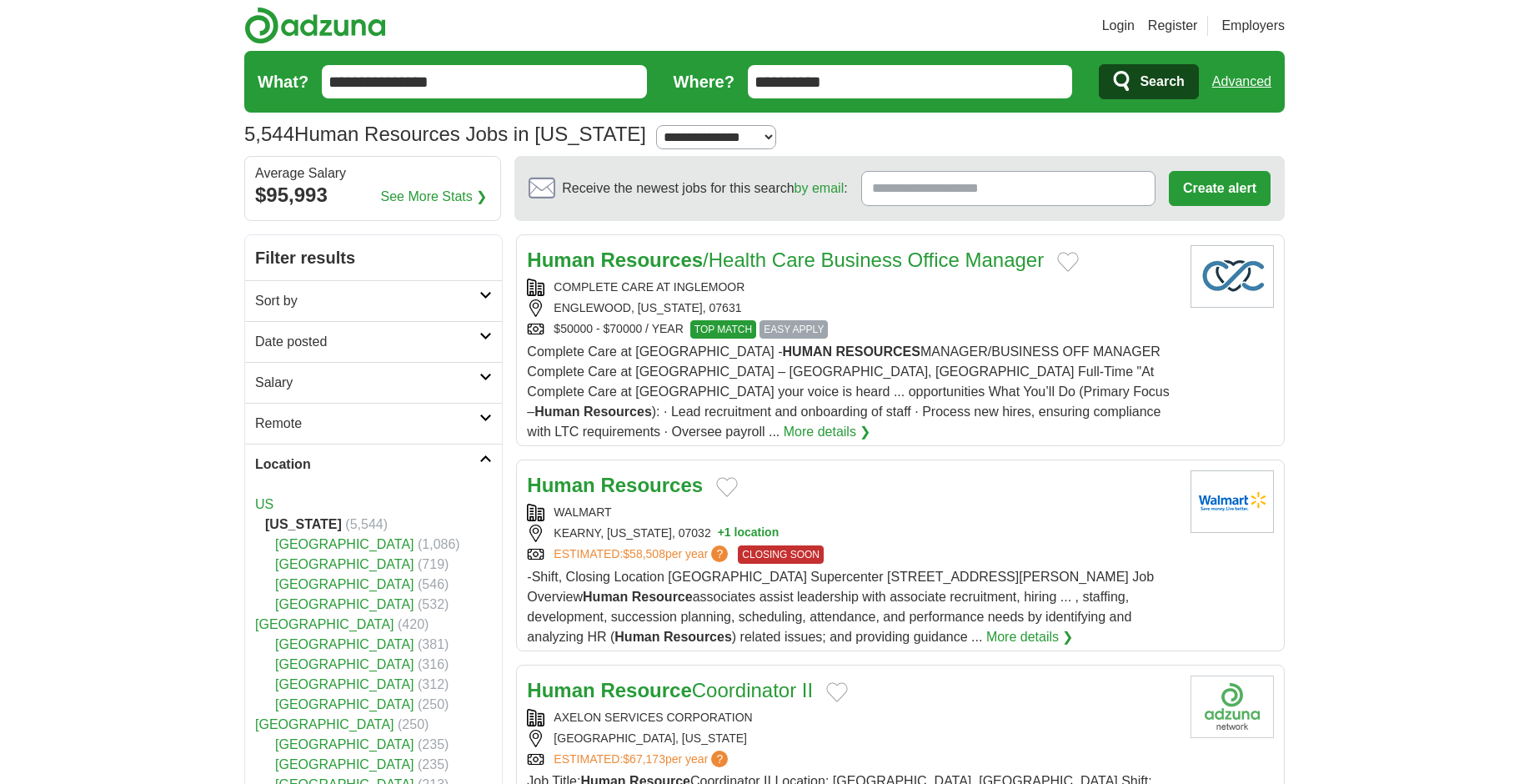
click at [324, 338] on h2 "Date posted" at bounding box center [368, 341] width 224 height 20
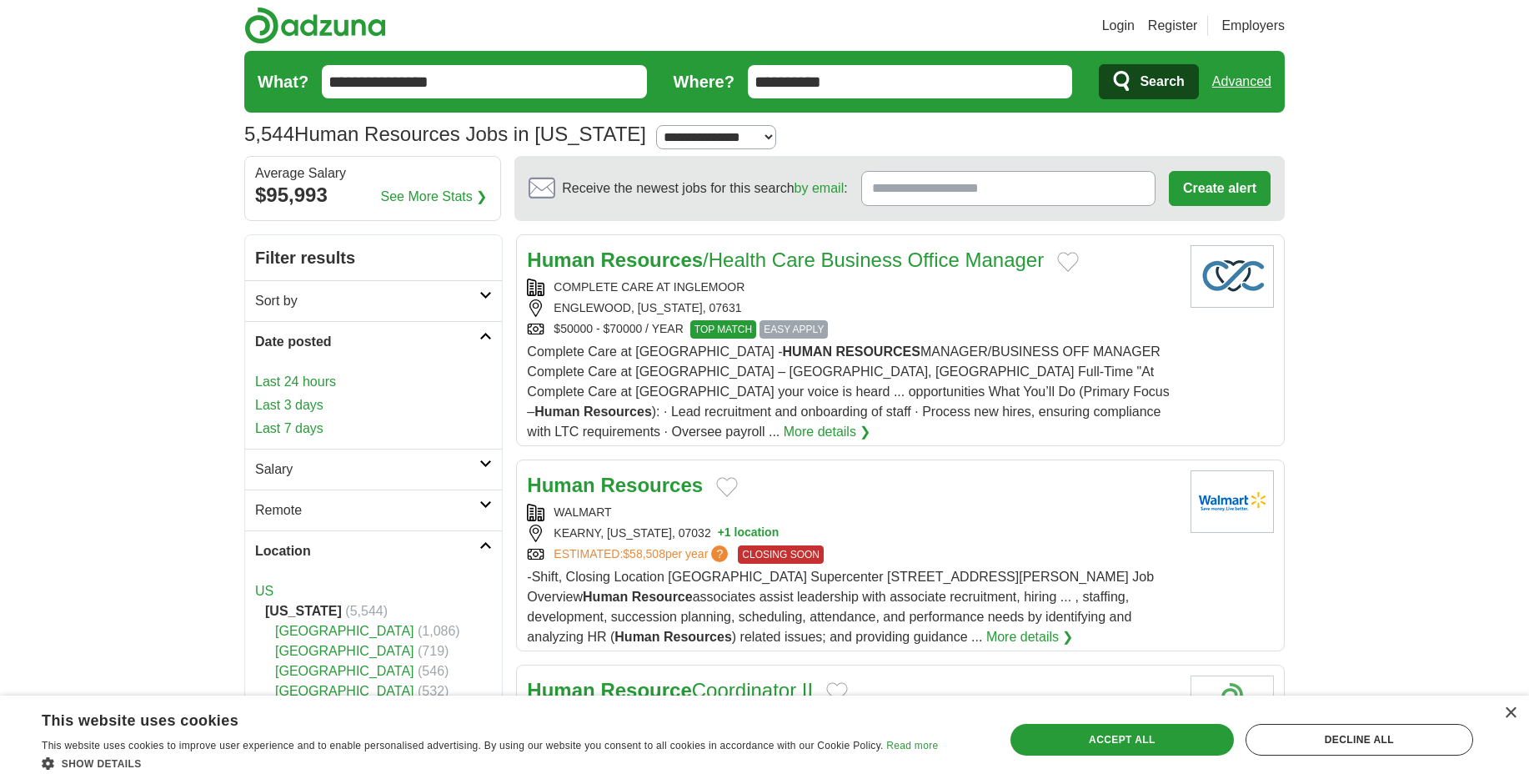
click at [317, 376] on link "Last 24 hours" at bounding box center [373, 381] width 237 height 20
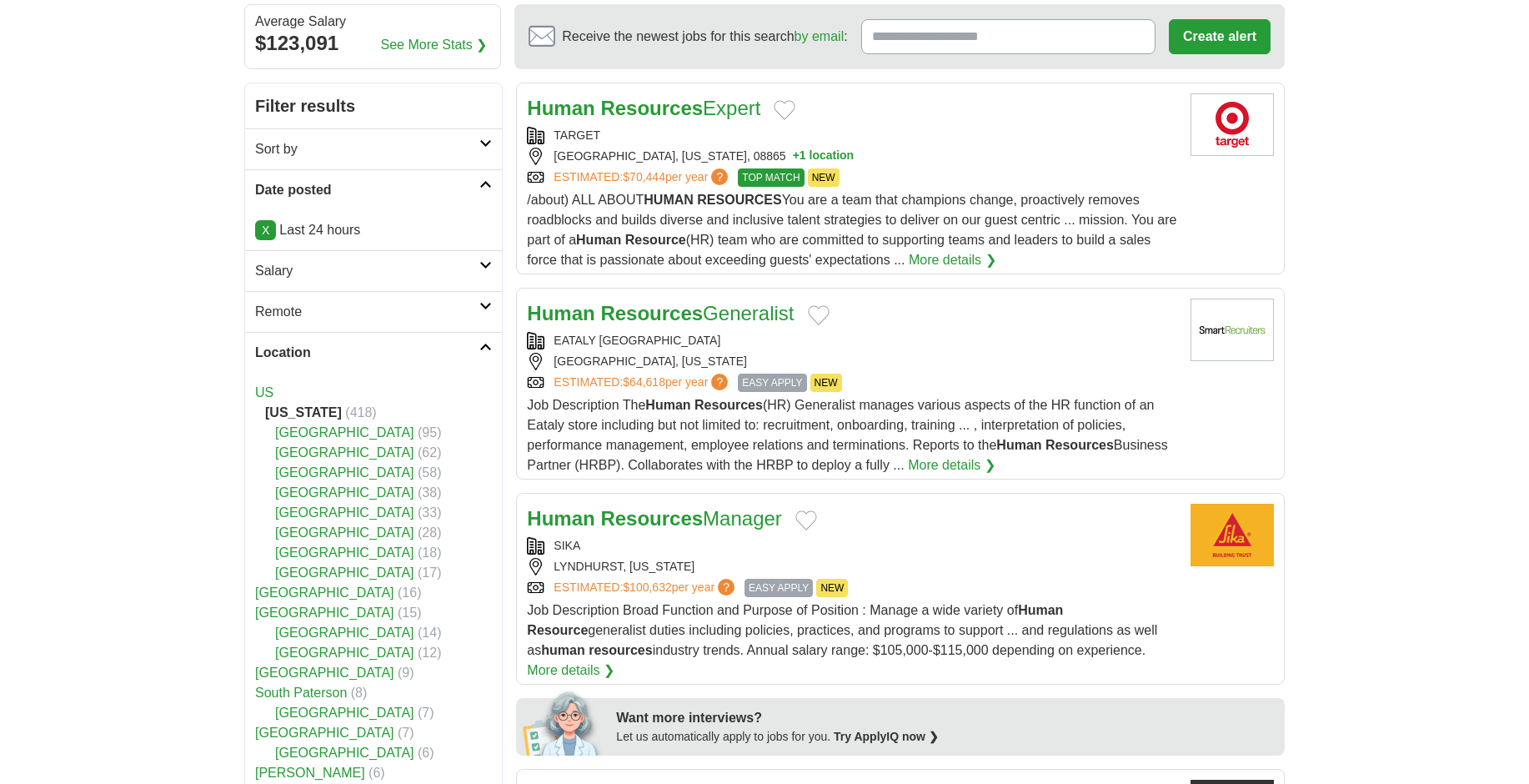
scroll to position [167, 0]
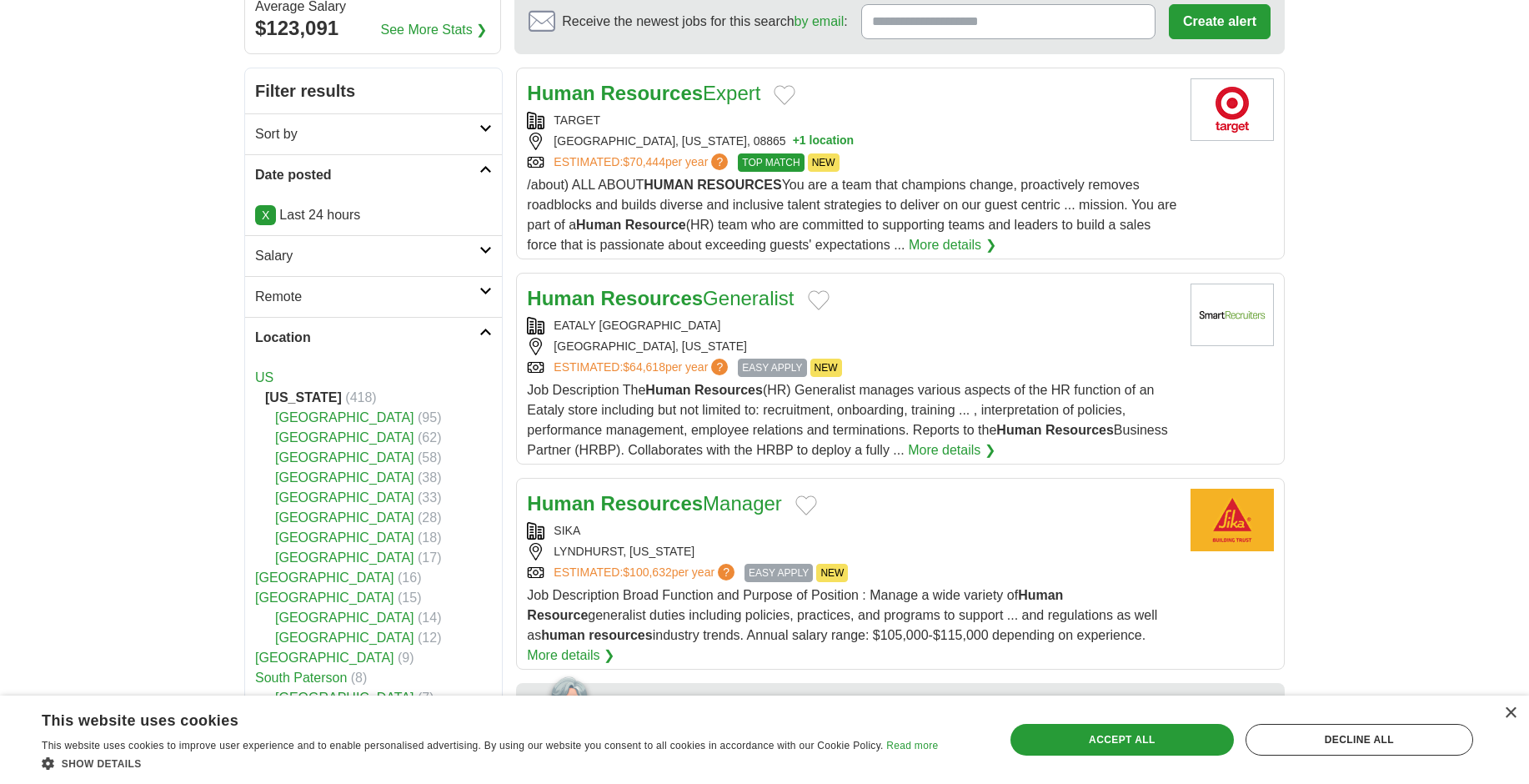
click at [779, 567] on span "EASY APPLY" at bounding box center [779, 572] width 68 height 19
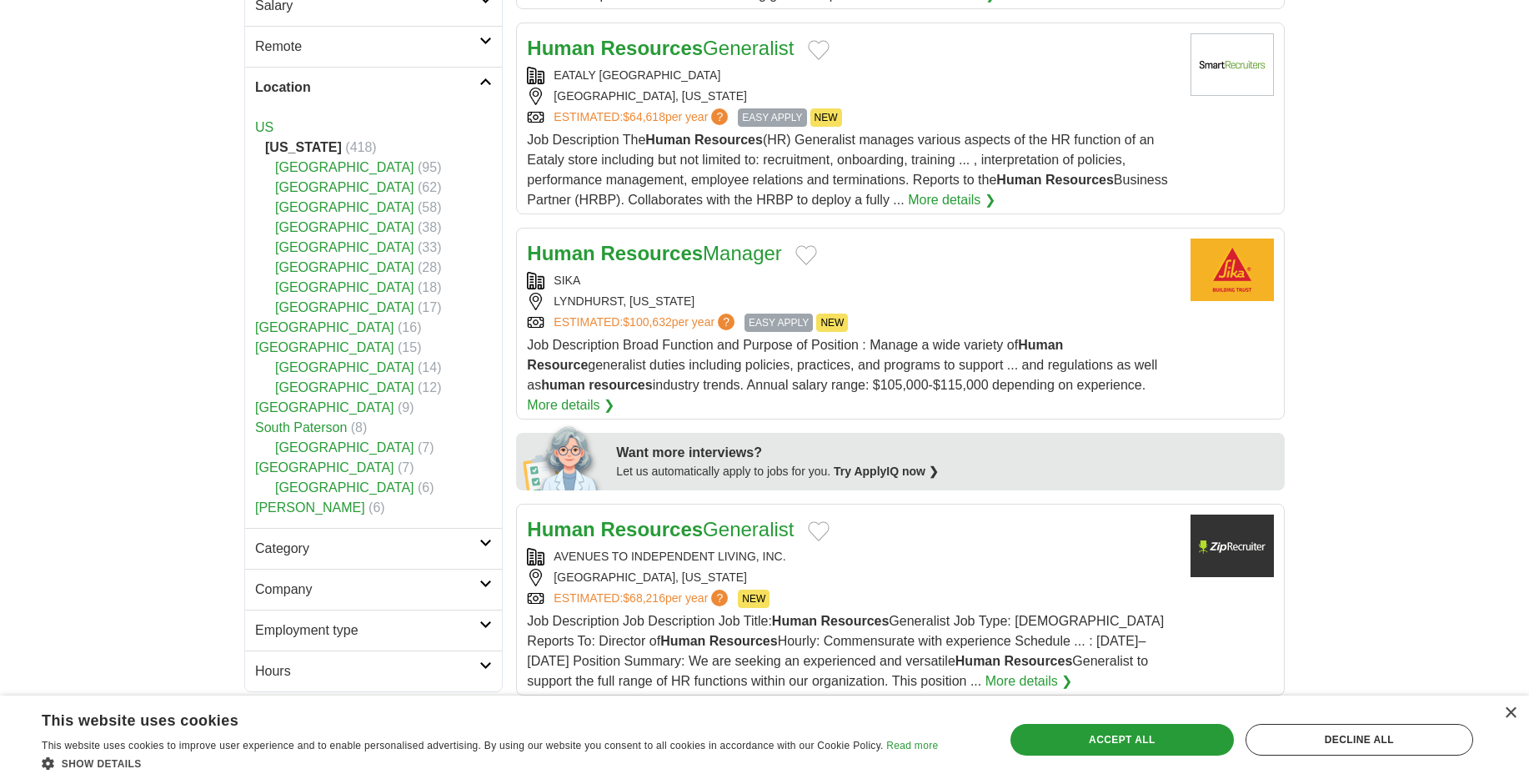
scroll to position [333, 0]
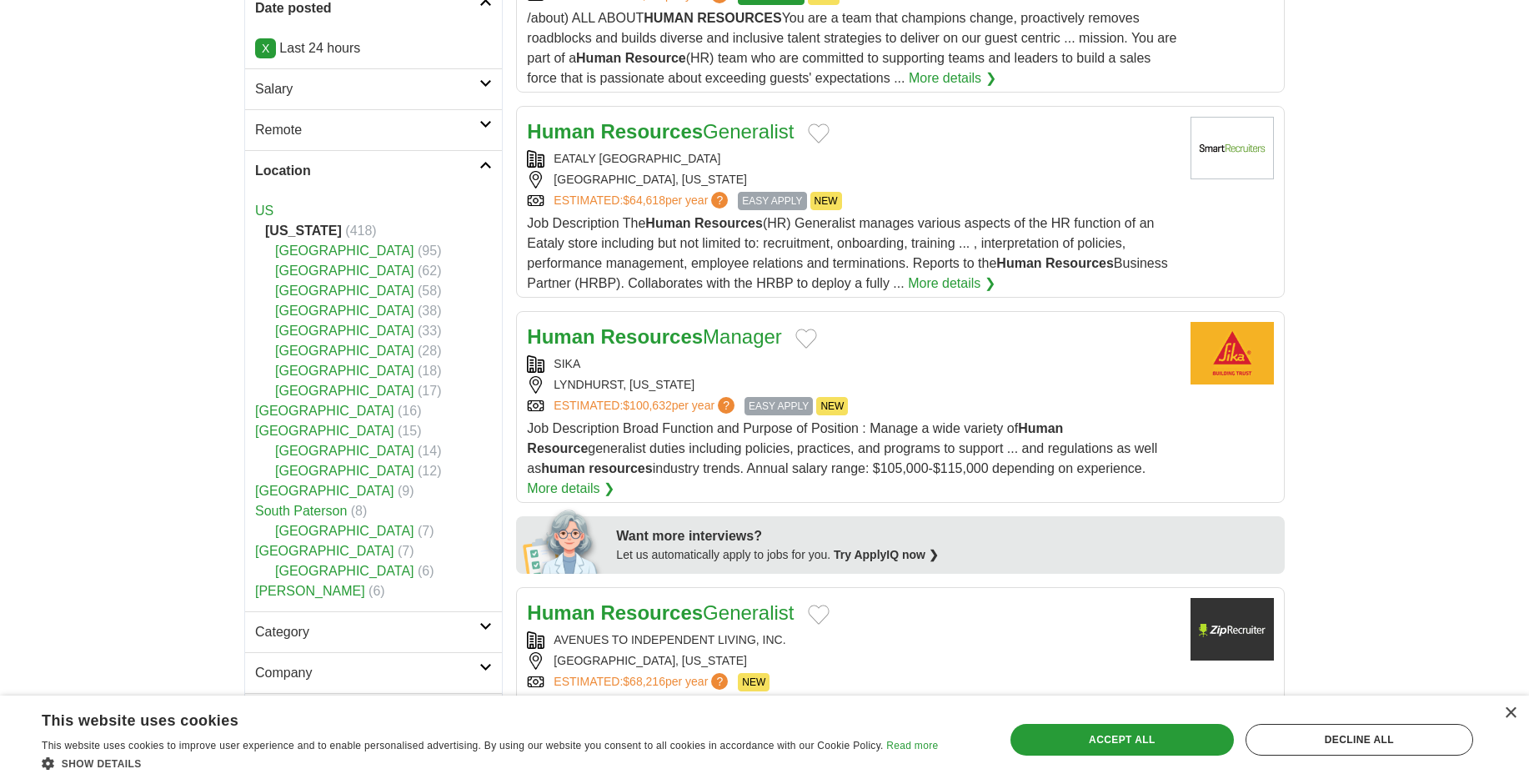
click at [623, 400] on link "ESTIMATED: $100,632 per year ?" at bounding box center [646, 406] width 184 height 19
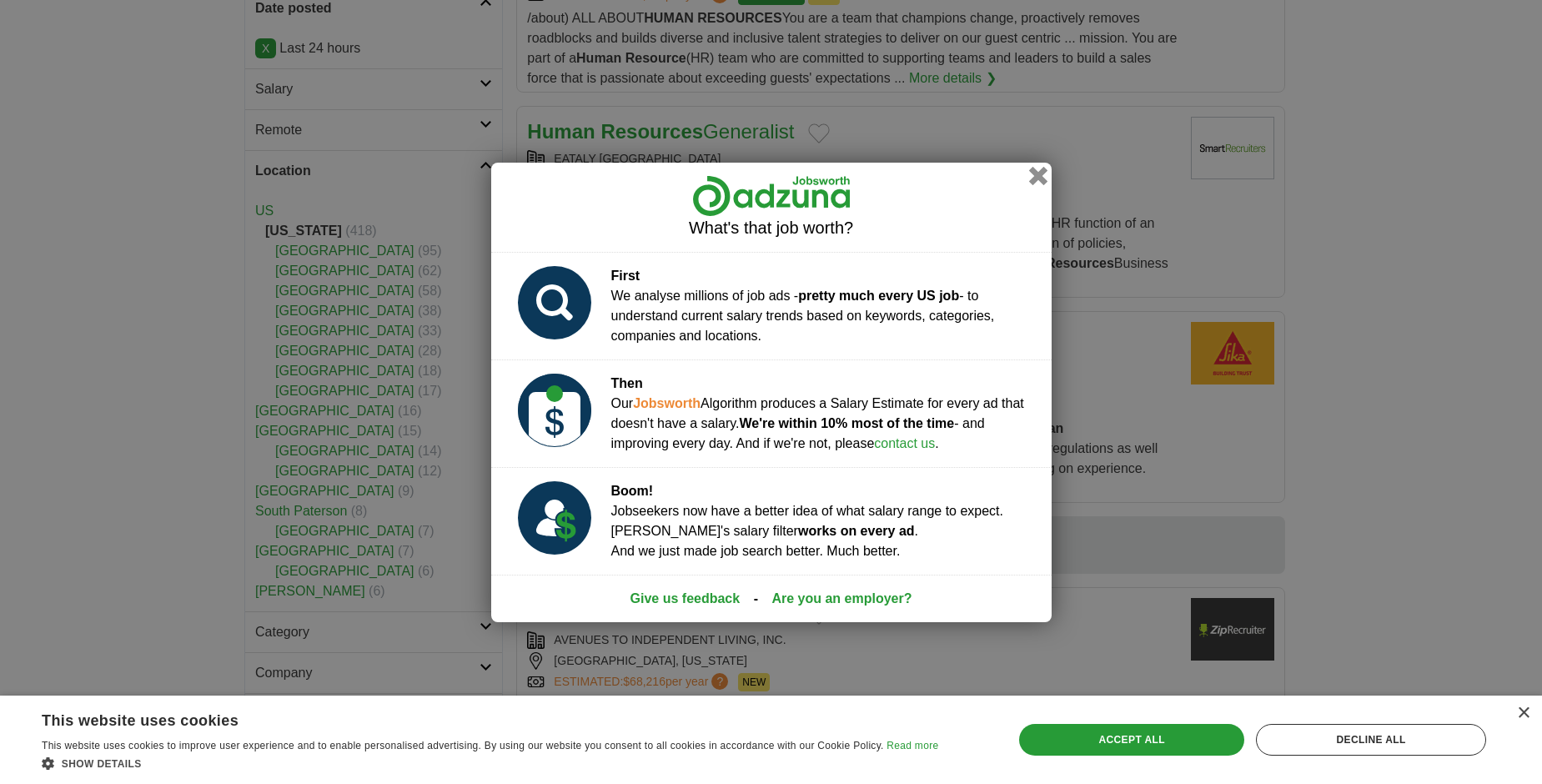
click at [1033, 183] on button "button" at bounding box center [1037, 175] width 19 height 19
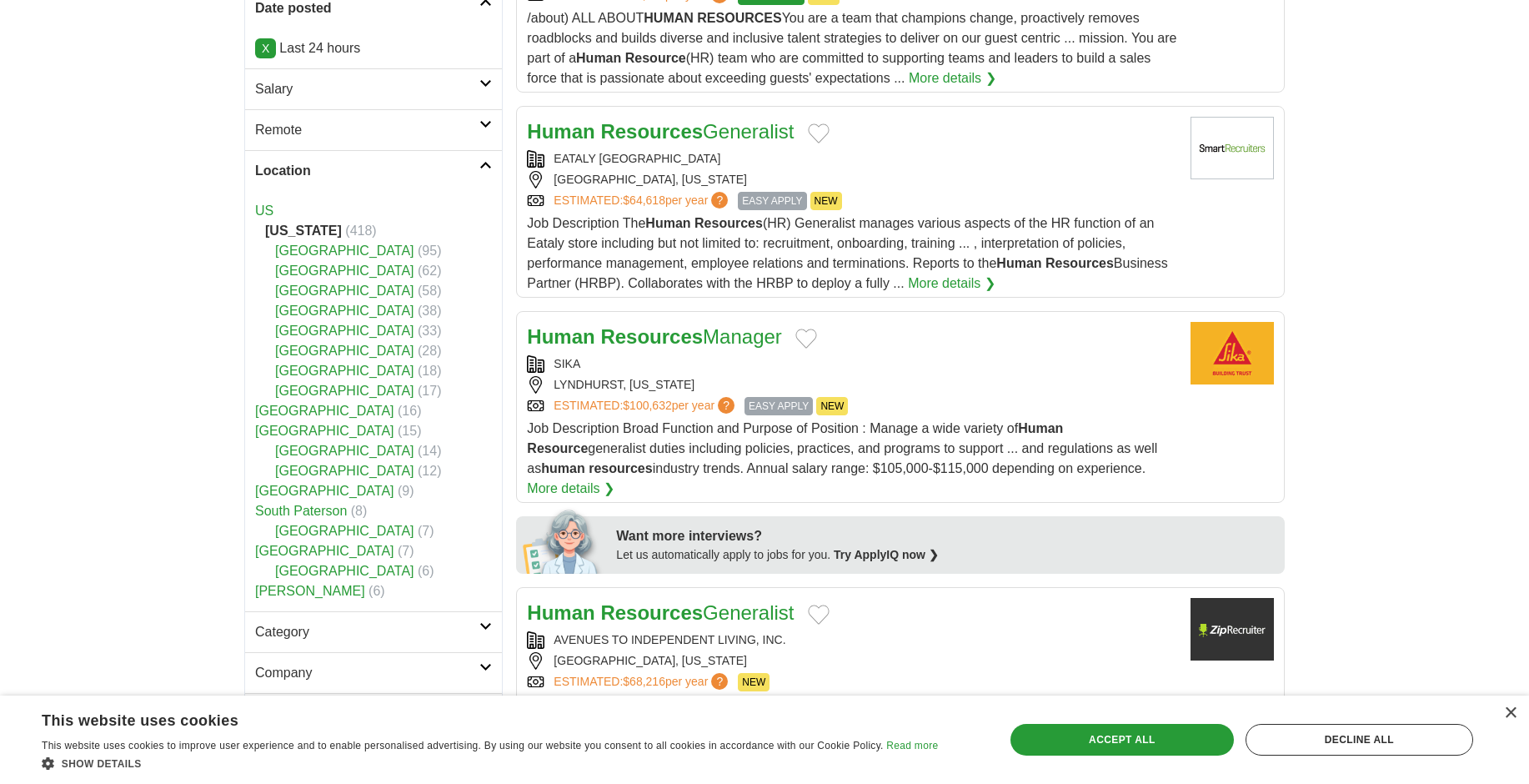
click at [798, 406] on span "EASY APPLY" at bounding box center [779, 406] width 68 height 19
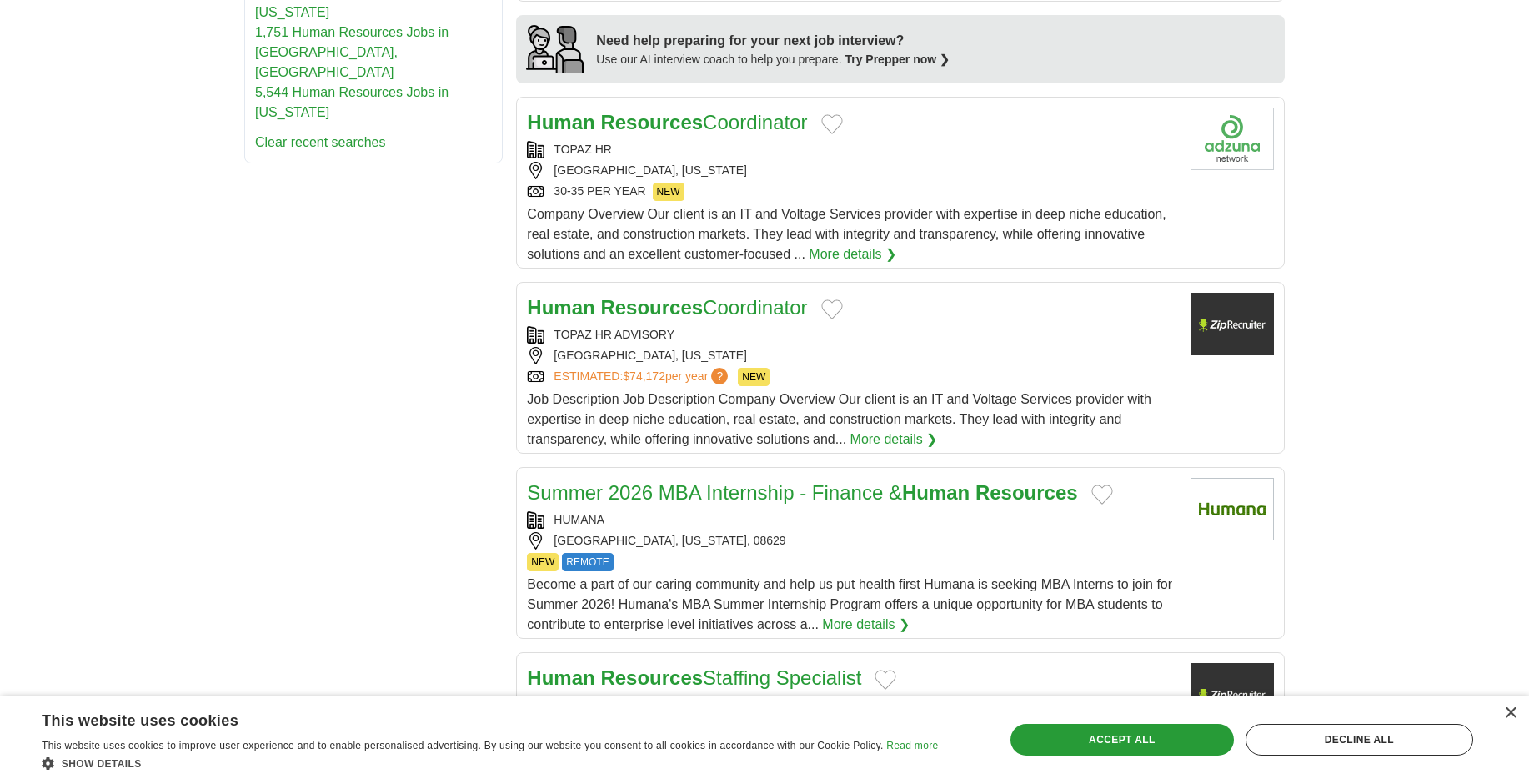
scroll to position [1667, 0]
